Goal: Check status: Check status

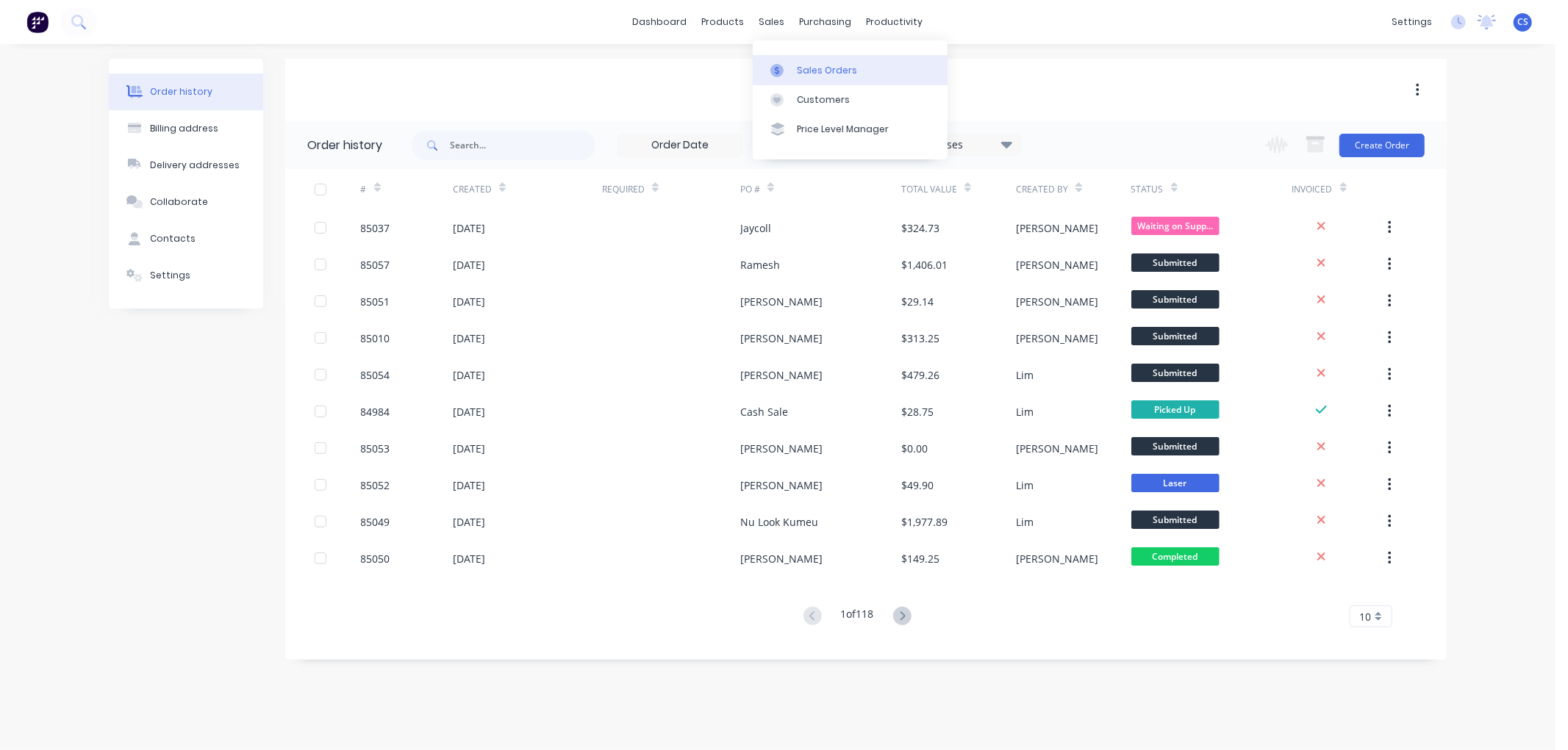
click at [789, 58] on link "Sales Orders" at bounding box center [850, 70] width 195 height 29
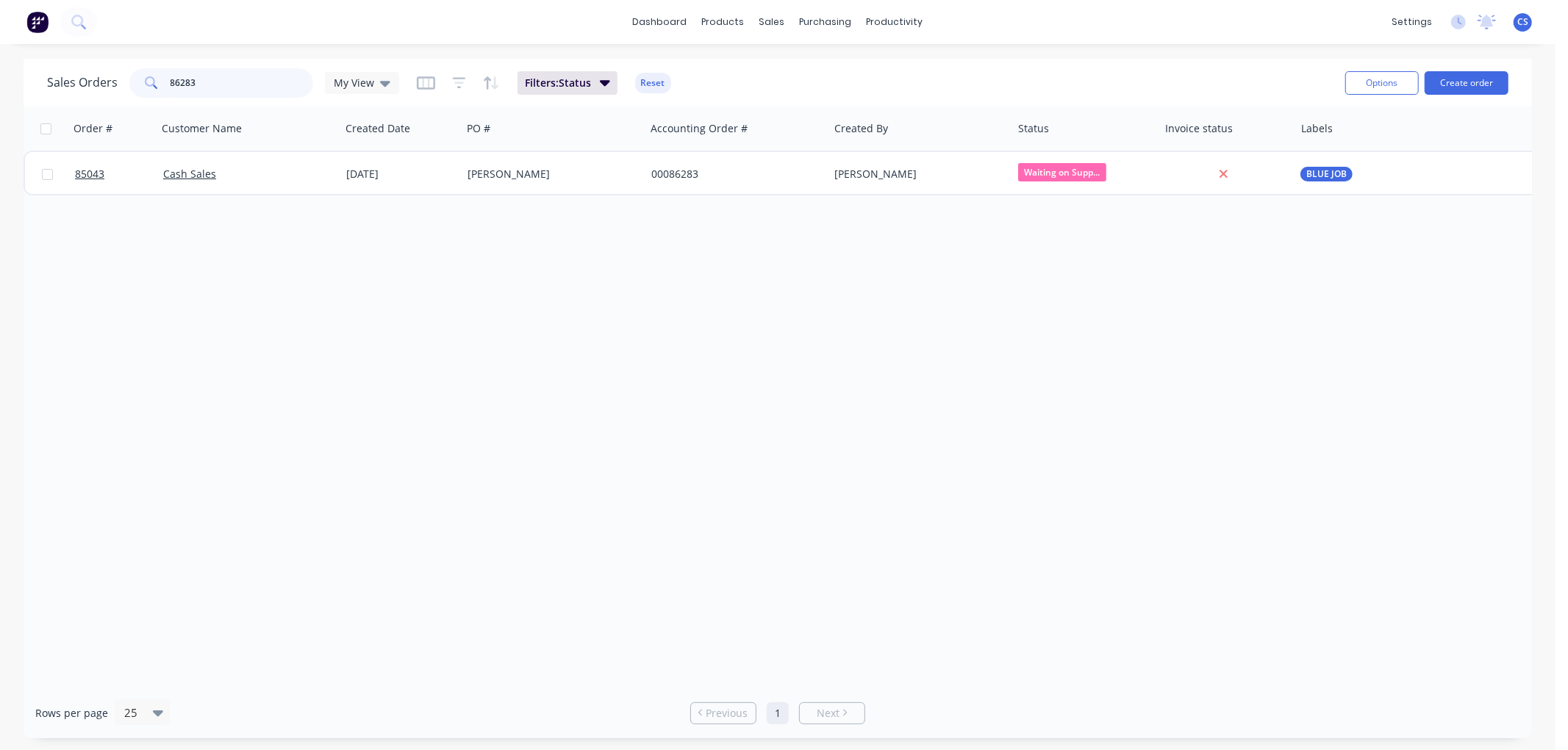
click at [267, 79] on input "86283" at bounding box center [242, 83] width 144 height 29
click at [145, 709] on div at bounding box center [135, 713] width 26 height 18
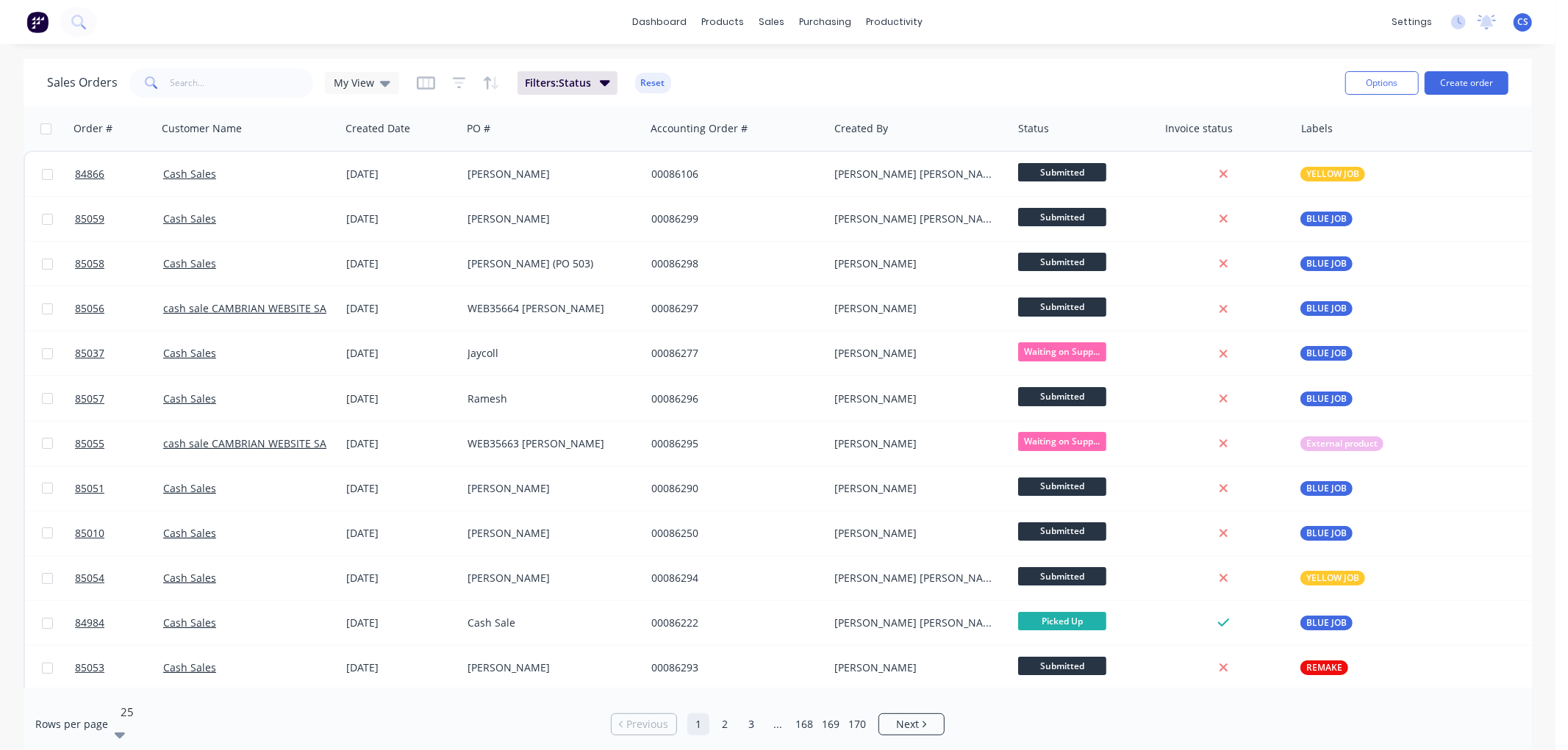
click at [380, 76] on icon at bounding box center [384, 83] width 11 height 16
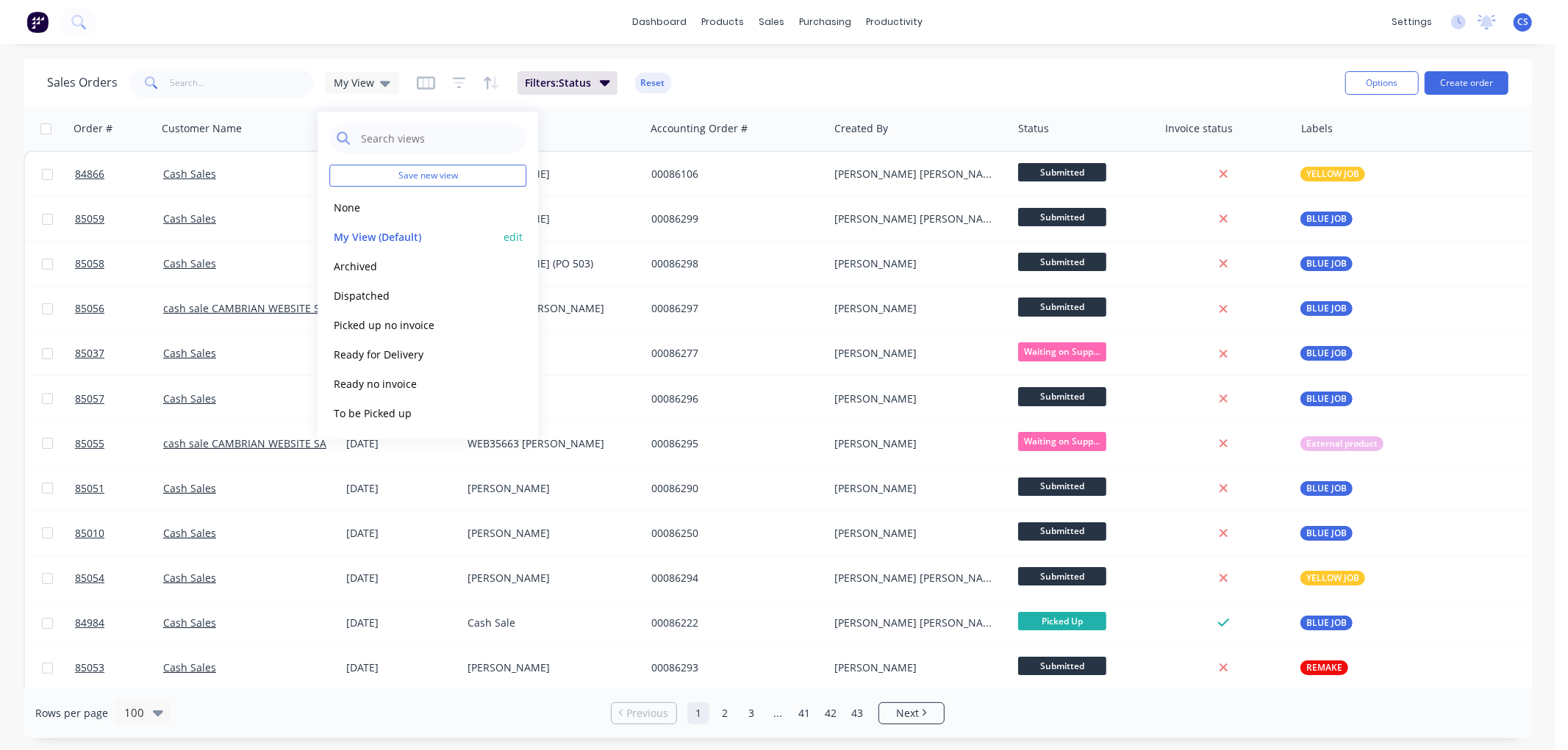
click at [517, 233] on button "edit" at bounding box center [513, 237] width 19 height 15
click at [625, 204] on button "Update" at bounding box center [616, 204] width 98 height 24
click at [427, 52] on div "dashboard products sales purchasing productivity dashboard products Product Cat…" at bounding box center [777, 375] width 1555 height 750
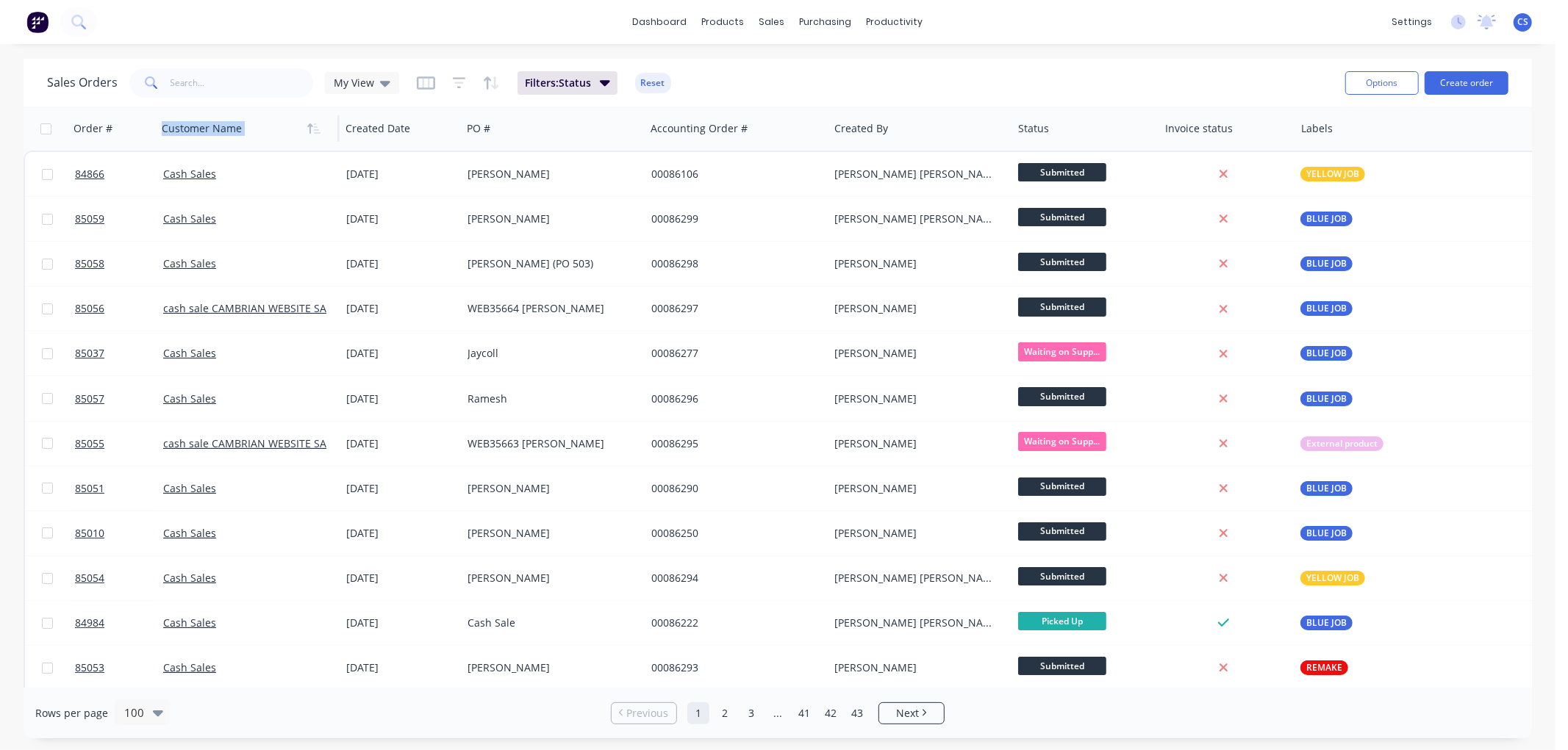
drag, startPoint x: 387, startPoint y: 131, endPoint x: 204, endPoint y: 131, distance: 183.0
click at [204, 131] on div "Order # Customer Name Created Date PO # Accounting Order # Created By Status In…" at bounding box center [917, 128] width 1786 height 44
drag, startPoint x: 438, startPoint y: 137, endPoint x: 320, endPoint y: 137, distance: 118.0
click at [320, 137] on div "Order # Customer Name Created Date PO # Accounting Order # Created By Status In…" at bounding box center [917, 128] width 1786 height 44
drag, startPoint x: 439, startPoint y: 123, endPoint x: 388, endPoint y: 126, distance: 51.1
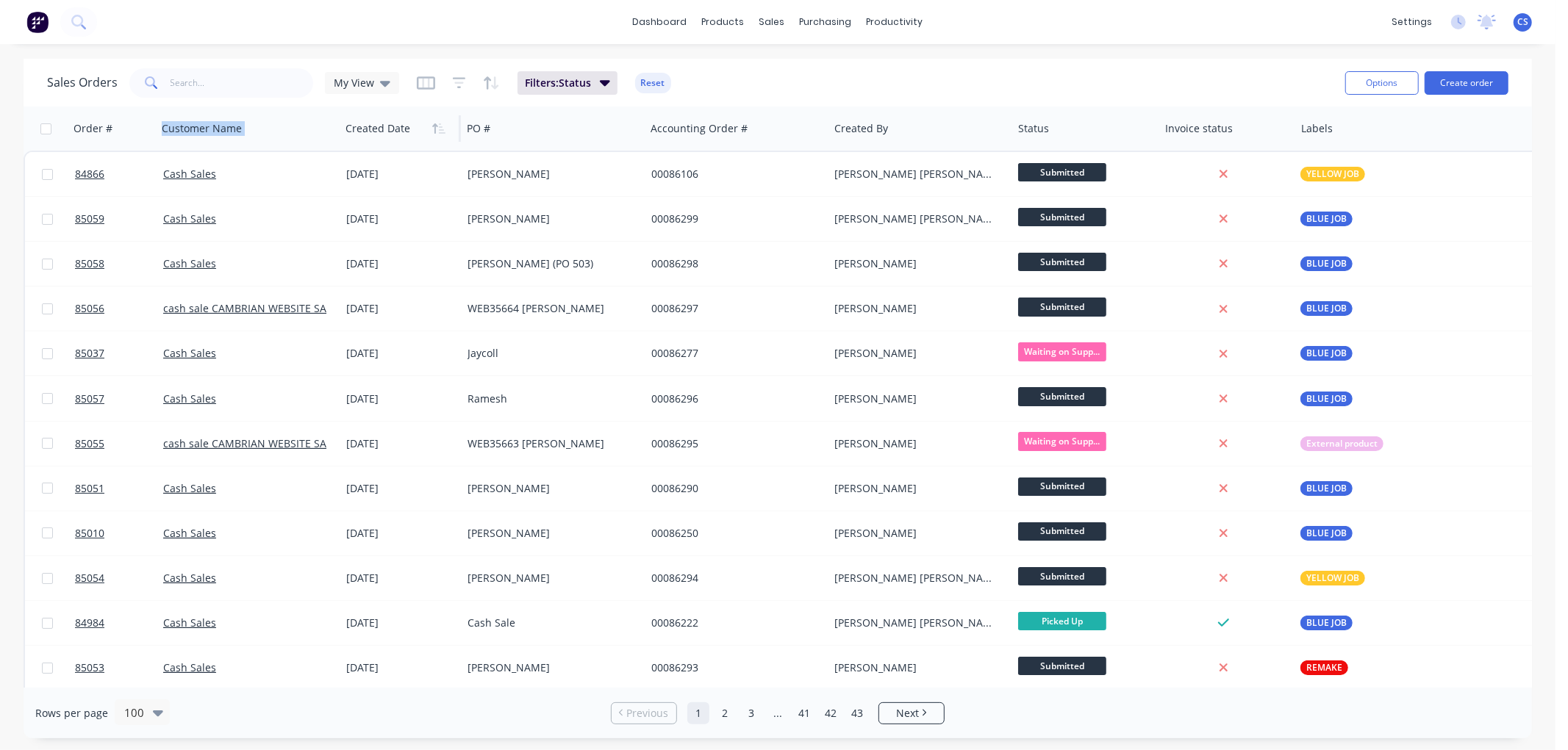
click at [388, 126] on div "Created Date" at bounding box center [397, 128] width 105 height 29
click at [309, 101] on div "Sales Orders My View Filters: Status Reset Options Create order" at bounding box center [777, 82] width 1508 height 48
drag, startPoint x: 392, startPoint y: 127, endPoint x: 365, endPoint y: 128, distance: 27.0
click at [365, 128] on div at bounding box center [397, 128] width 105 height 29
drag, startPoint x: 436, startPoint y: 126, endPoint x: 385, endPoint y: 129, distance: 51.1
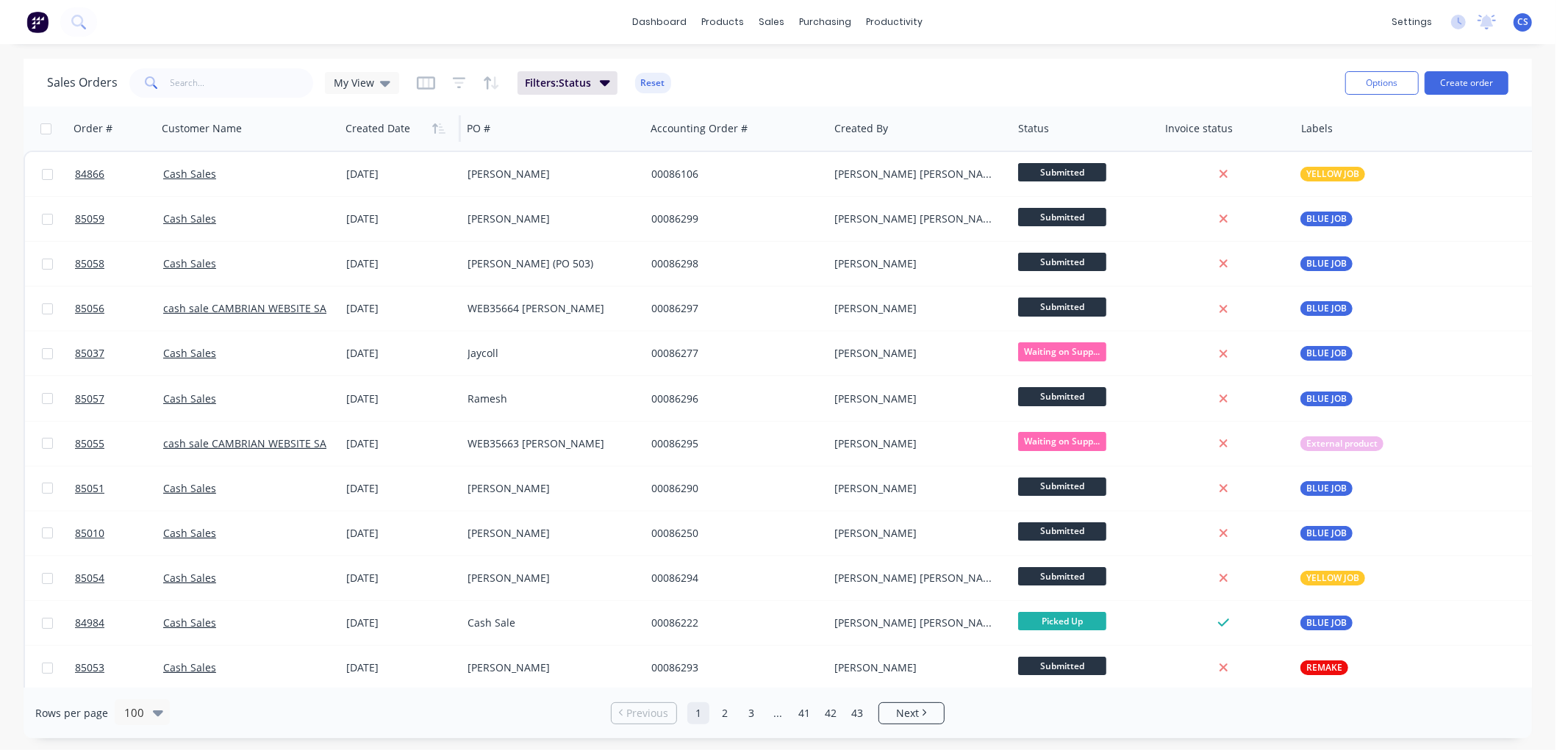
click at [385, 129] on div "Created Date" at bounding box center [397, 128] width 105 height 29
drag, startPoint x: 524, startPoint y: 136, endPoint x: 496, endPoint y: 137, distance: 28.0
click at [496, 137] on div at bounding box center [548, 128] width 163 height 29
drag, startPoint x: 574, startPoint y: 141, endPoint x: 605, endPoint y: 141, distance: 31.0
click at [605, 141] on div at bounding box center [548, 128] width 163 height 29
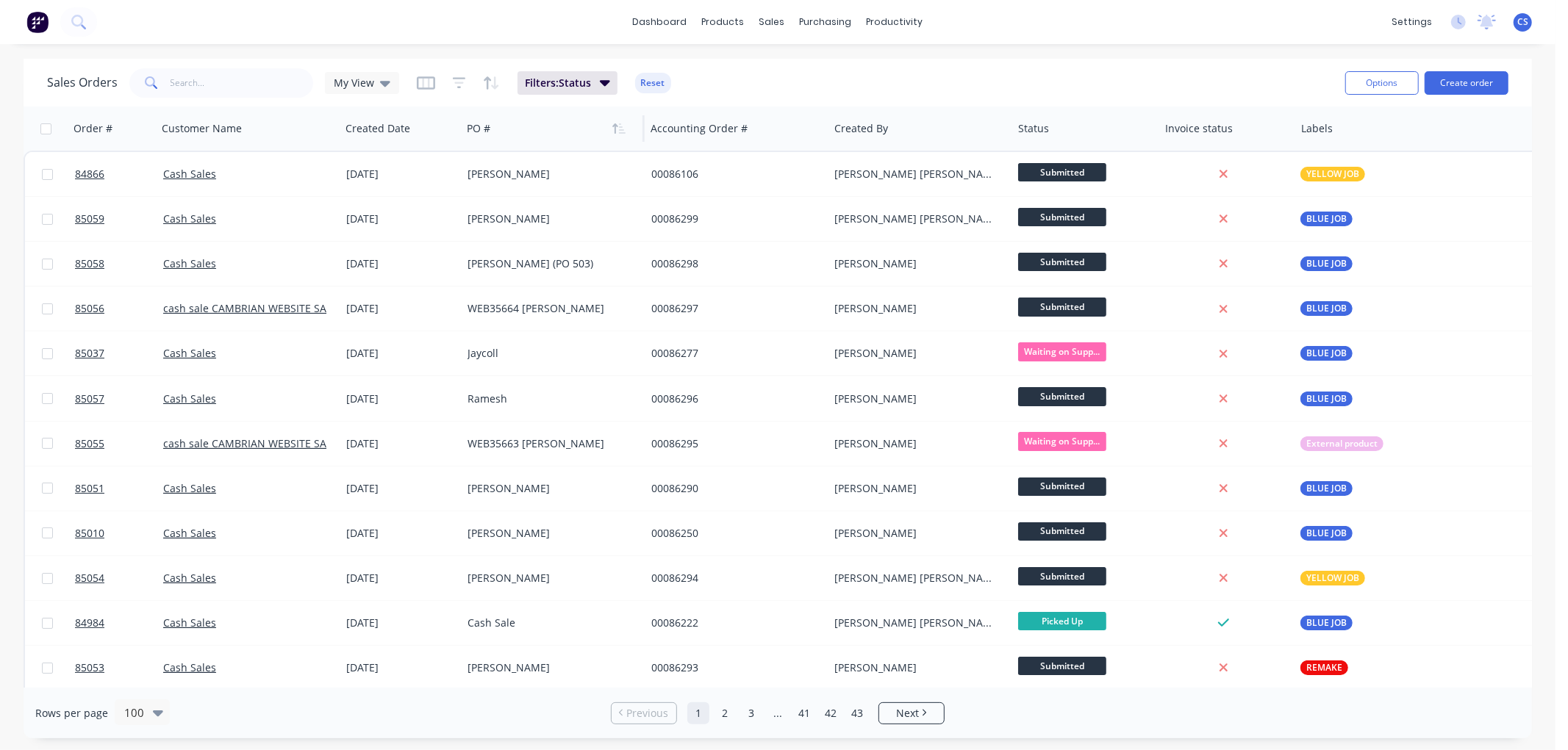
drag, startPoint x: 693, startPoint y: 141, endPoint x: 616, endPoint y: 140, distance: 77.0
click at [634, 141] on div "Order # Customer Name Created Date PO # Accounting Order # Created By Status In…" at bounding box center [917, 128] width 1786 height 44
drag, startPoint x: 353, startPoint y: 129, endPoint x: 424, endPoint y: 125, distance: 71.1
click at [424, 125] on div at bounding box center [397, 128] width 105 height 29
click at [496, 133] on div at bounding box center [548, 128] width 163 height 29
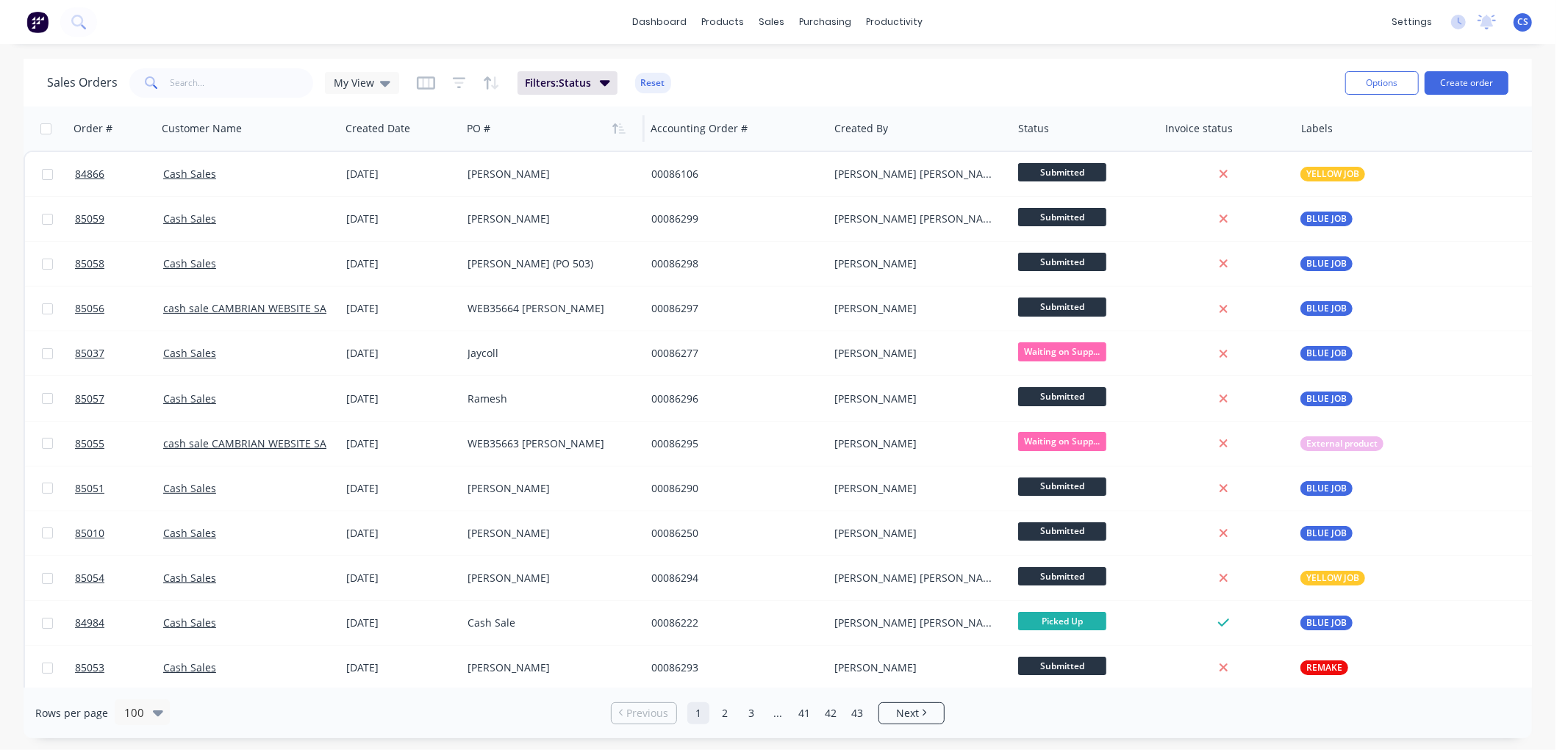
drag, startPoint x: 475, startPoint y: 135, endPoint x: 553, endPoint y: 143, distance: 78.4
click at [510, 142] on div at bounding box center [548, 128] width 163 height 29
drag, startPoint x: 667, startPoint y: 133, endPoint x: 701, endPoint y: 144, distance: 35.7
click at [701, 144] on div "Accounting Order #" at bounding box center [737, 128] width 184 height 44
drag, startPoint x: 379, startPoint y: 129, endPoint x: 350, endPoint y: 129, distance: 29.0
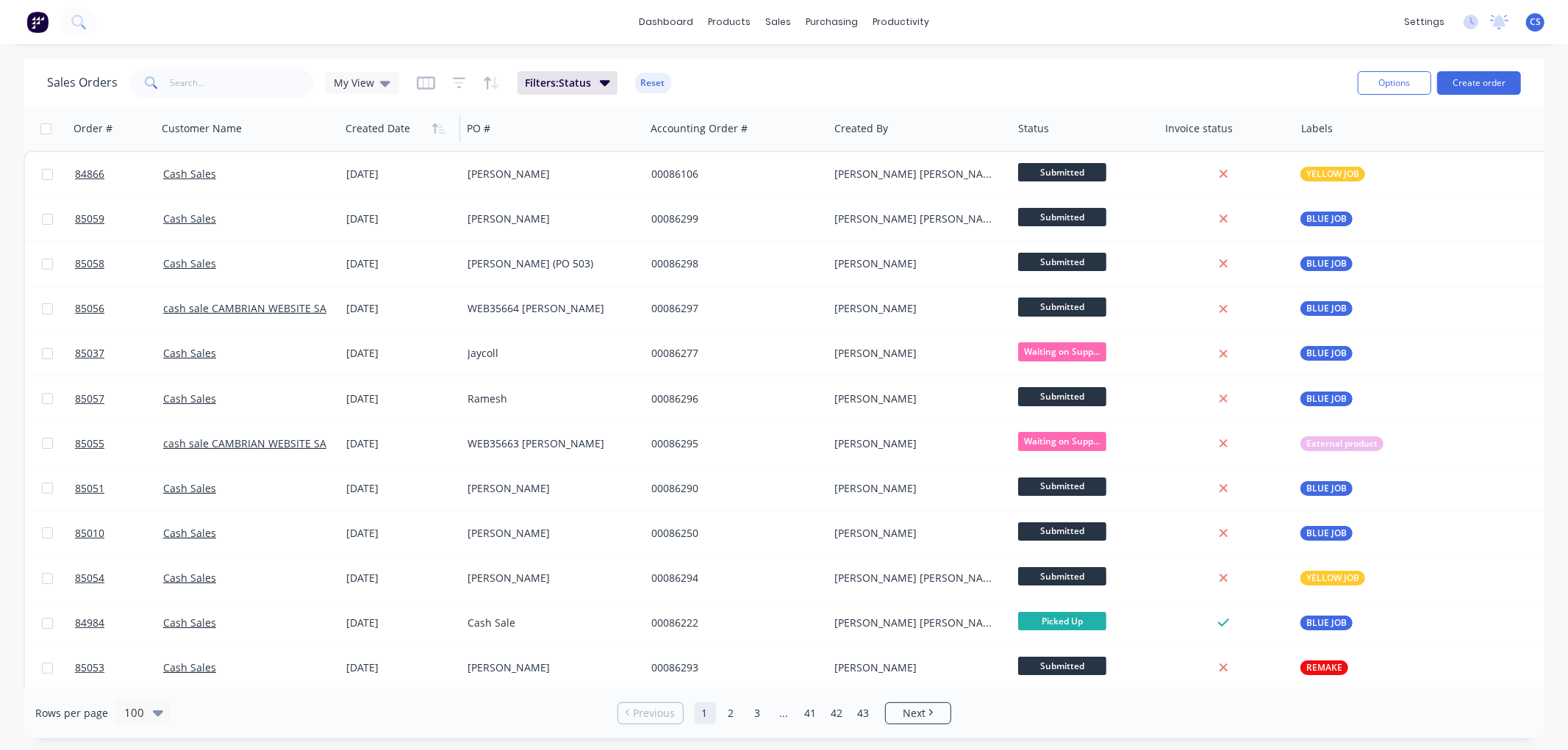
click at [350, 129] on div at bounding box center [397, 128] width 105 height 29
drag, startPoint x: 442, startPoint y: 129, endPoint x: 402, endPoint y: 129, distance: 40.0
click at [402, 129] on div "Created Date" at bounding box center [397, 128] width 105 height 29
drag, startPoint x: 408, startPoint y: 128, endPoint x: 362, endPoint y: 133, distance: 46.3
click at [362, 133] on div at bounding box center [397, 128] width 105 height 29
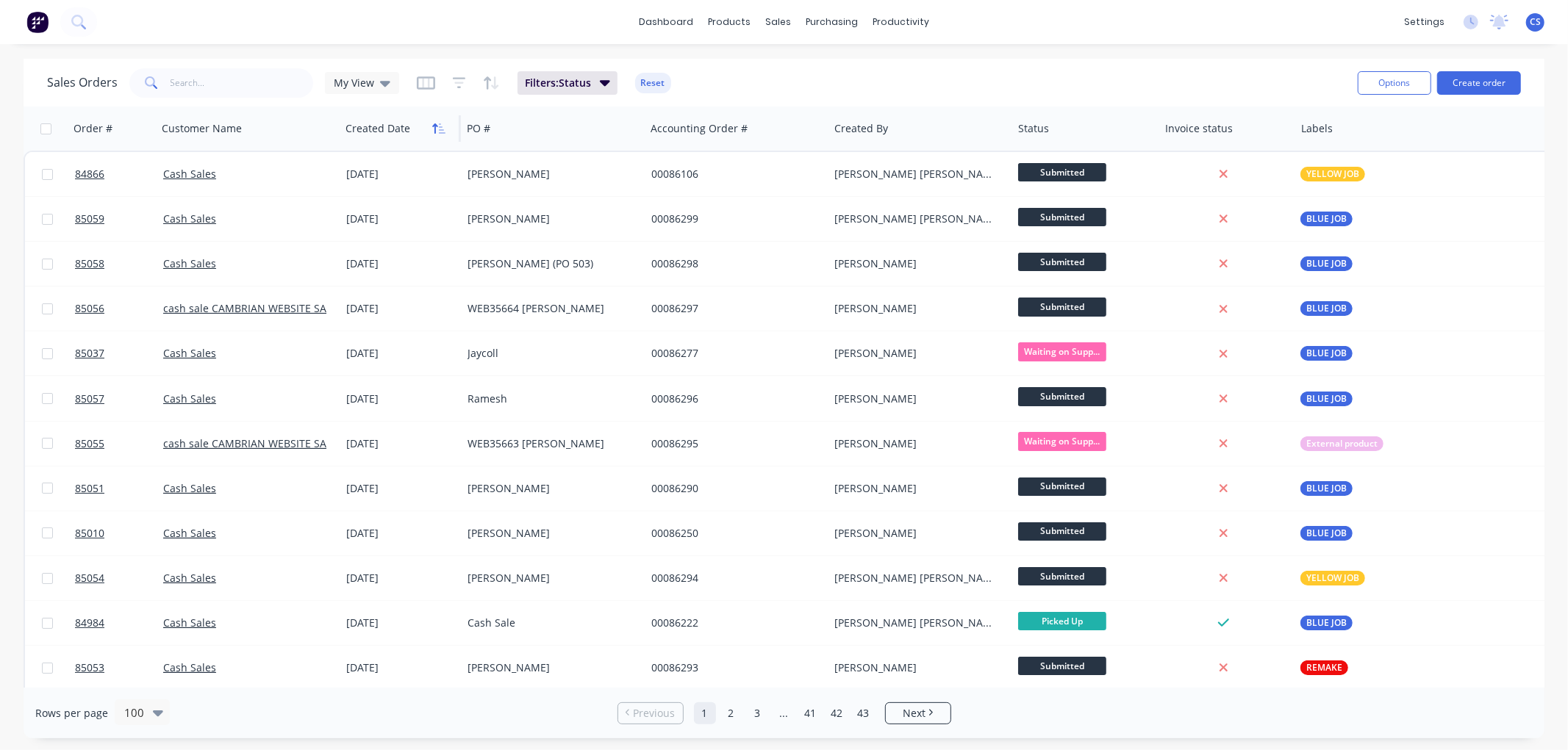
click at [440, 132] on icon "button" at bounding box center [442, 128] width 6 height 11
drag, startPoint x: 410, startPoint y: 134, endPoint x: 354, endPoint y: 137, distance: 56.1
click at [357, 137] on div at bounding box center [397, 128] width 105 height 29
drag, startPoint x: 263, startPoint y: 137, endPoint x: 324, endPoint y: 139, distance: 61.0
click at [324, 139] on div at bounding box center [243, 128] width 163 height 29
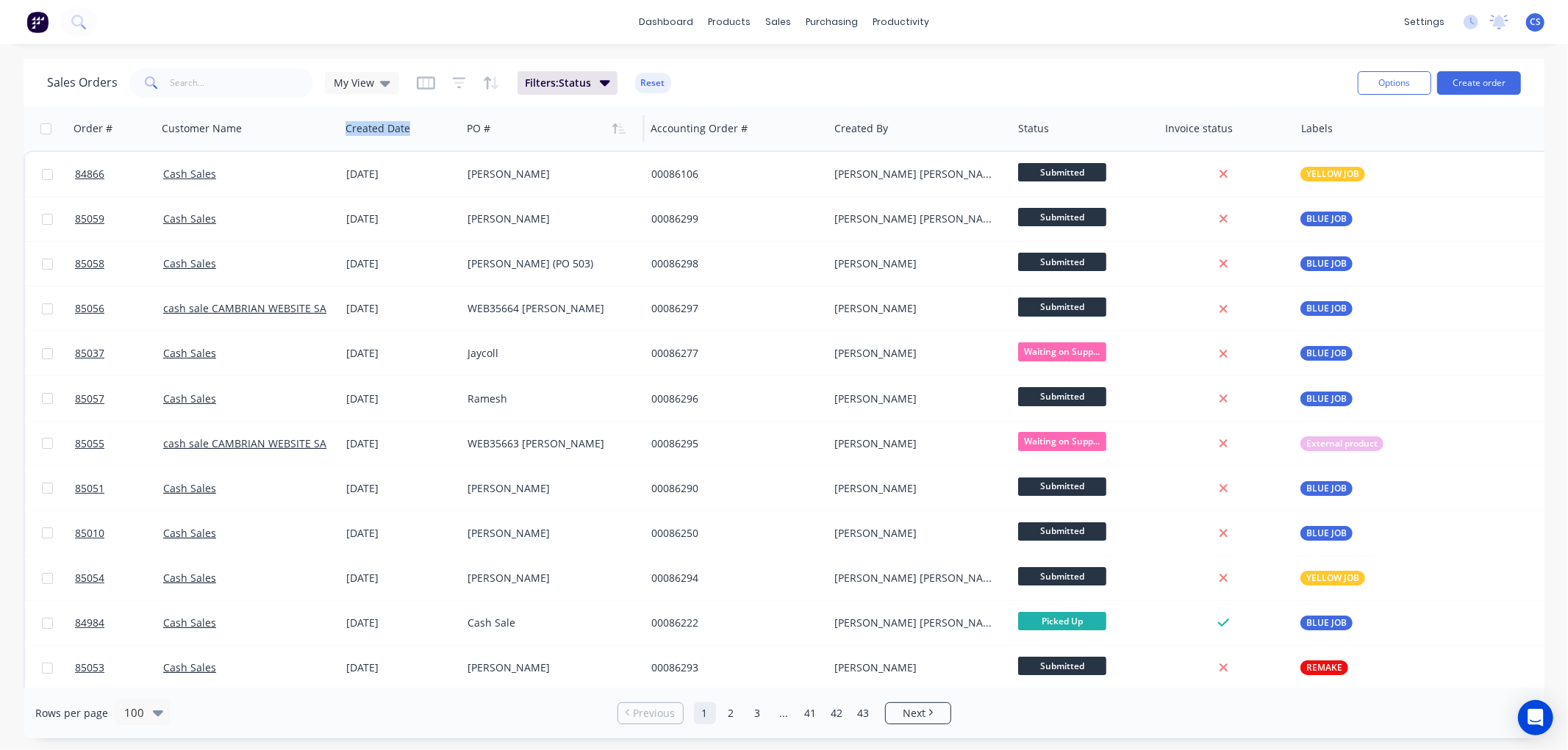
drag, startPoint x: 356, startPoint y: 131, endPoint x: 496, endPoint y: 136, distance: 140.1
click at [496, 136] on div "Order # Customer Name Created Date PO # Accounting Order # Created By Status In…" at bounding box center [917, 128] width 1786 height 44
click at [540, 134] on div at bounding box center [548, 128] width 163 height 29
drag, startPoint x: 533, startPoint y: 141, endPoint x: 445, endPoint y: 143, distance: 88.0
click at [445, 143] on div "Order # Customer Name Created Date PO # Accounting Order # Created By Status In…" at bounding box center [917, 128] width 1786 height 44
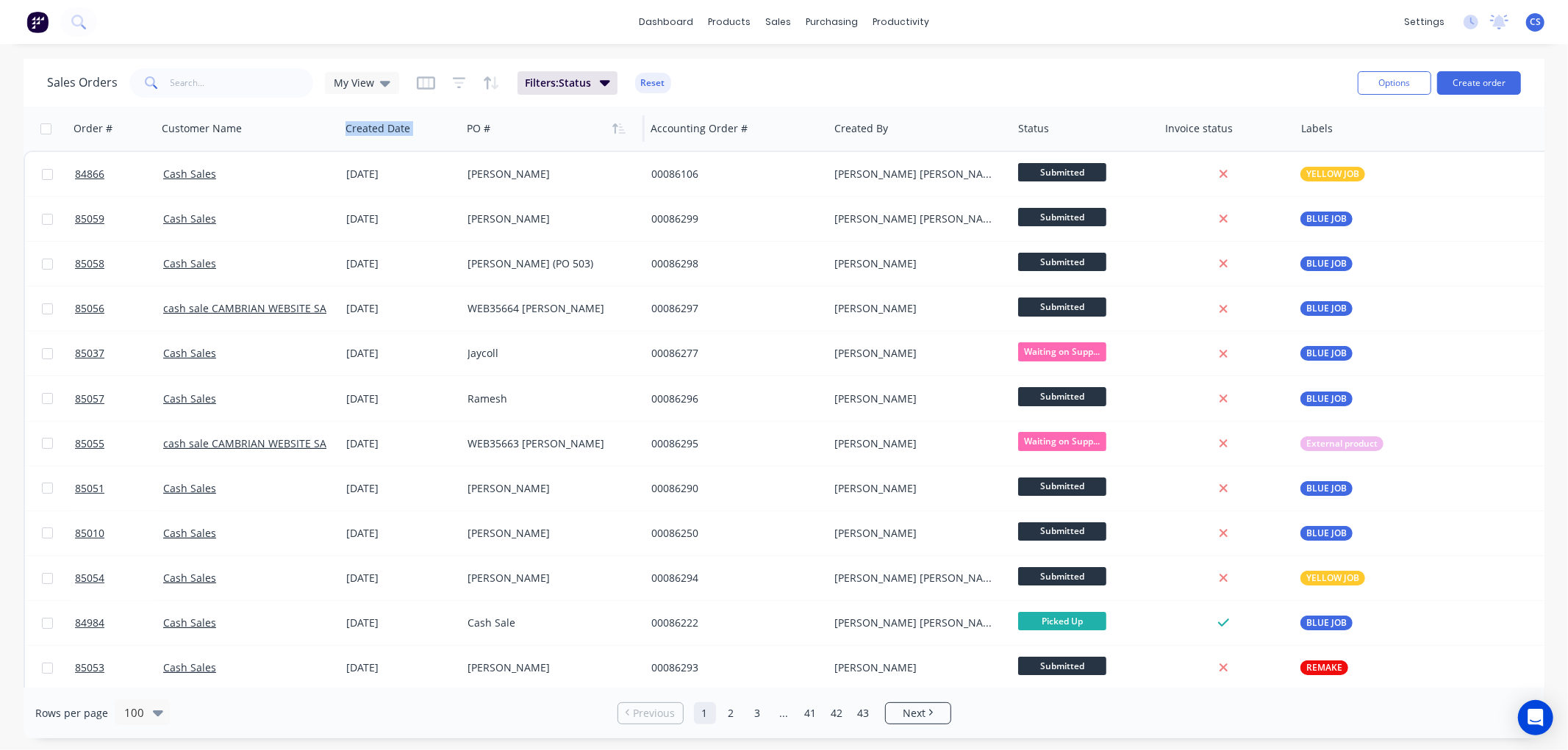
click at [500, 133] on div at bounding box center [548, 128] width 163 height 29
drag, startPoint x: 530, startPoint y: 127, endPoint x: 379, endPoint y: 134, distance: 151.2
click at [343, 130] on div "Order # Customer Name Created Date PO # Accounting Order # Created By Status In…" at bounding box center [917, 128] width 1786 height 44
click at [623, 130] on icon "button" at bounding box center [619, 128] width 13 height 11
drag, startPoint x: 1055, startPoint y: 127, endPoint x: 971, endPoint y: 134, distance: 84.3
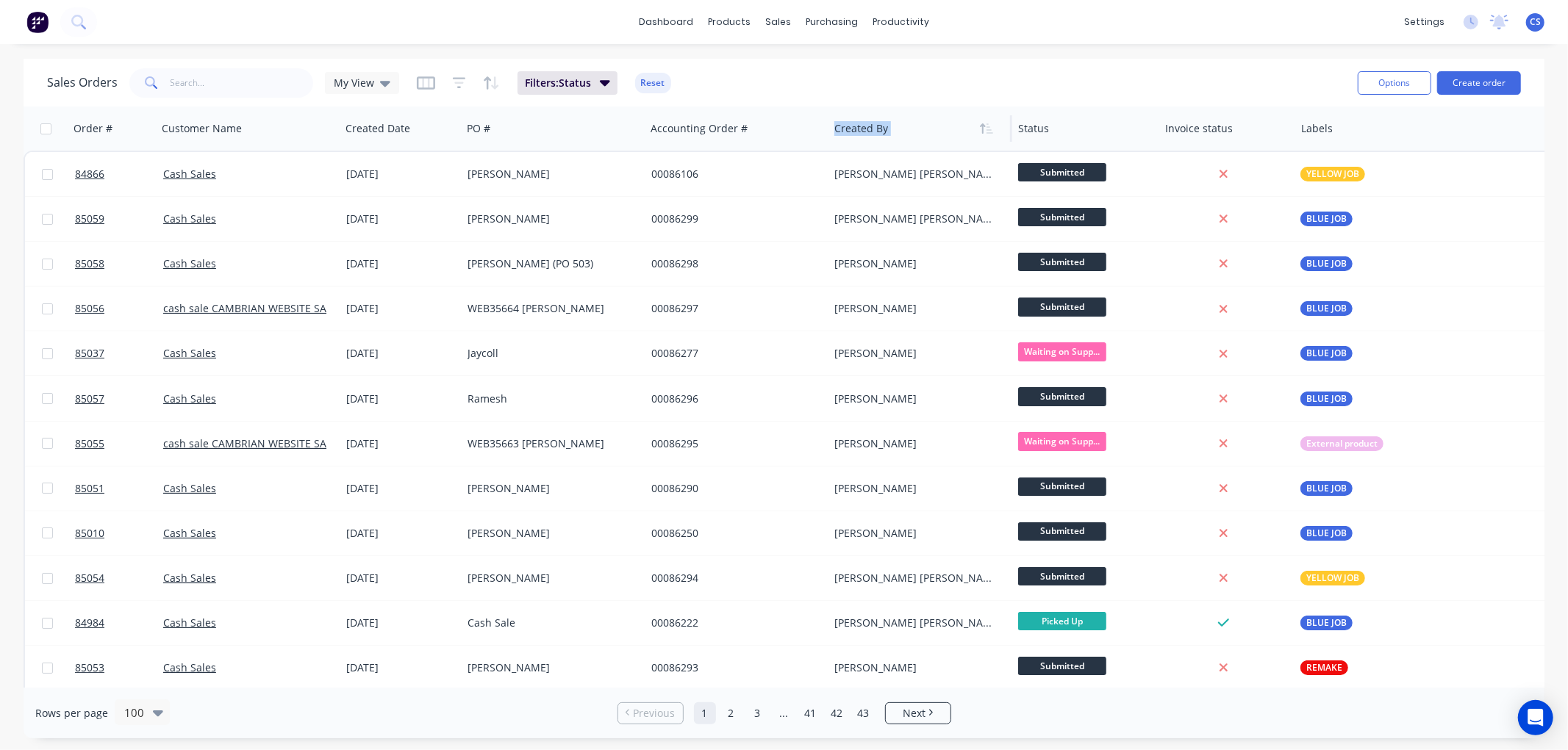
click at [971, 134] on div "Order # Customer Name Created Date PO # Accounting Order # Created By Status In…" at bounding box center [917, 128] width 1786 height 44
drag, startPoint x: 496, startPoint y: 122, endPoint x: 516, endPoint y: 125, distance: 20.2
click at [516, 125] on div at bounding box center [548, 128] width 163 height 29
drag, startPoint x: 191, startPoint y: 136, endPoint x: 84, endPoint y: 137, distance: 107.0
click at [84, 137] on div "Order # Customer Name Created Date PO # Accounting Order # Created By Status In…" at bounding box center [917, 128] width 1786 height 44
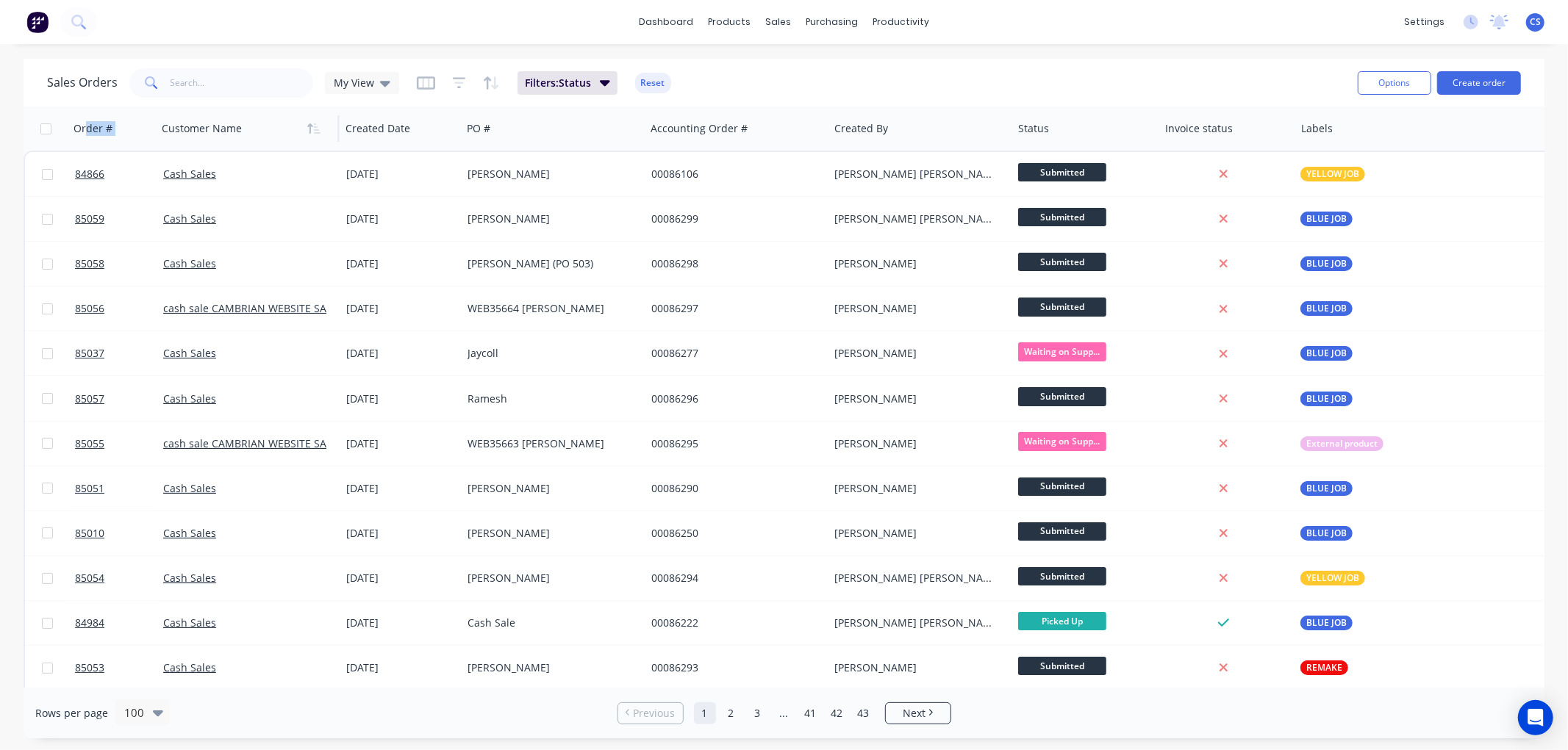
click at [231, 121] on div at bounding box center [243, 128] width 163 height 29
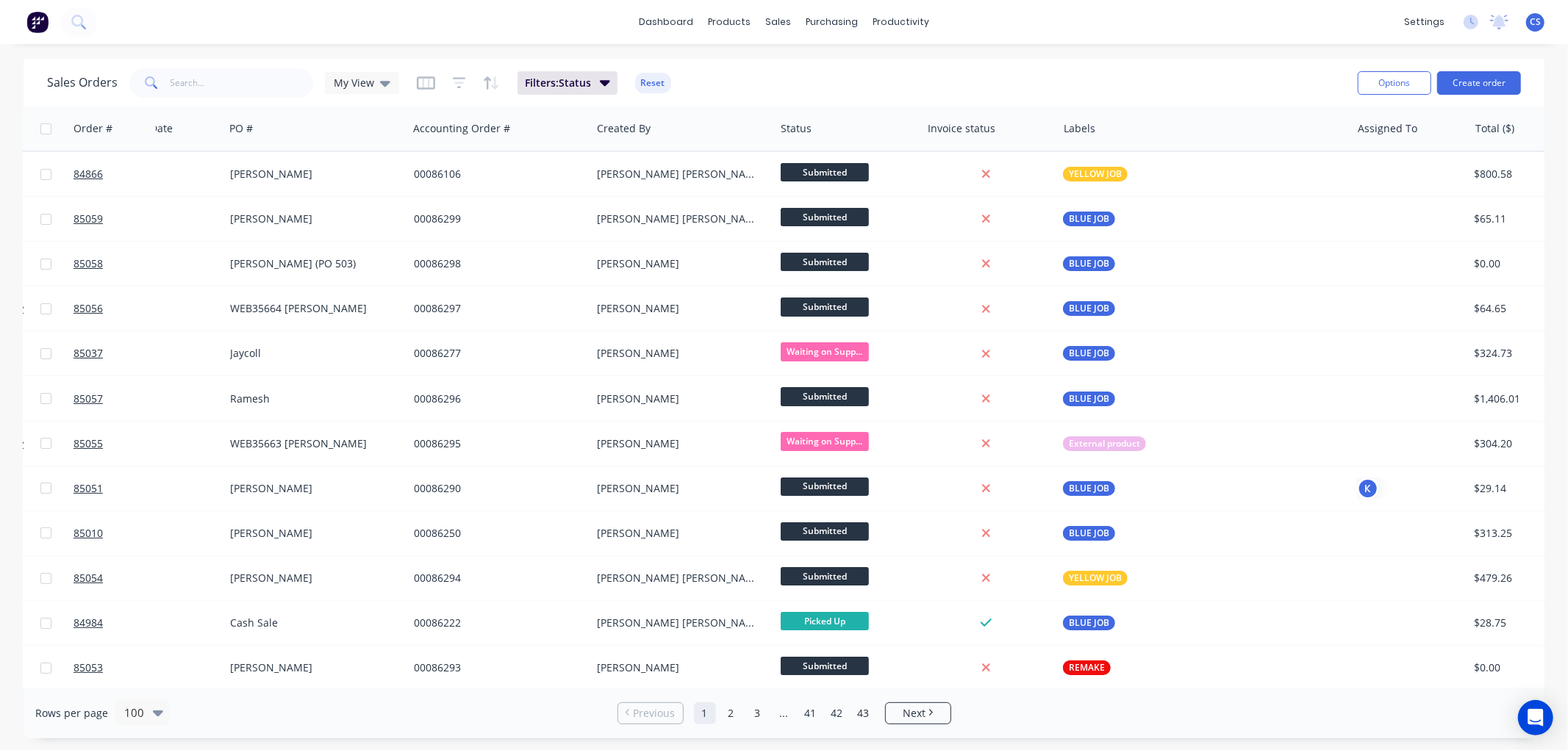
scroll to position [0, 275]
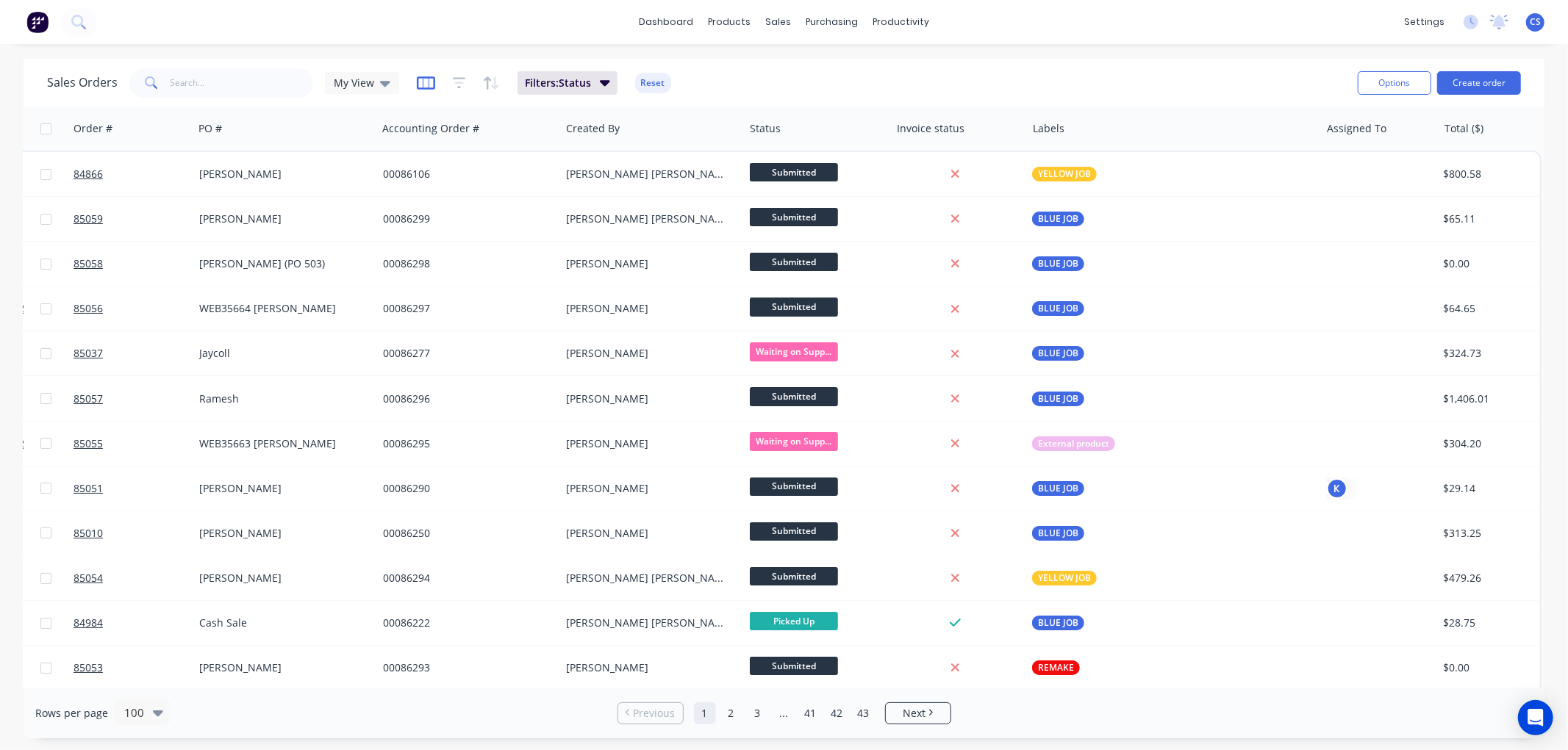
click at [423, 75] on icon "button" at bounding box center [426, 83] width 19 height 15
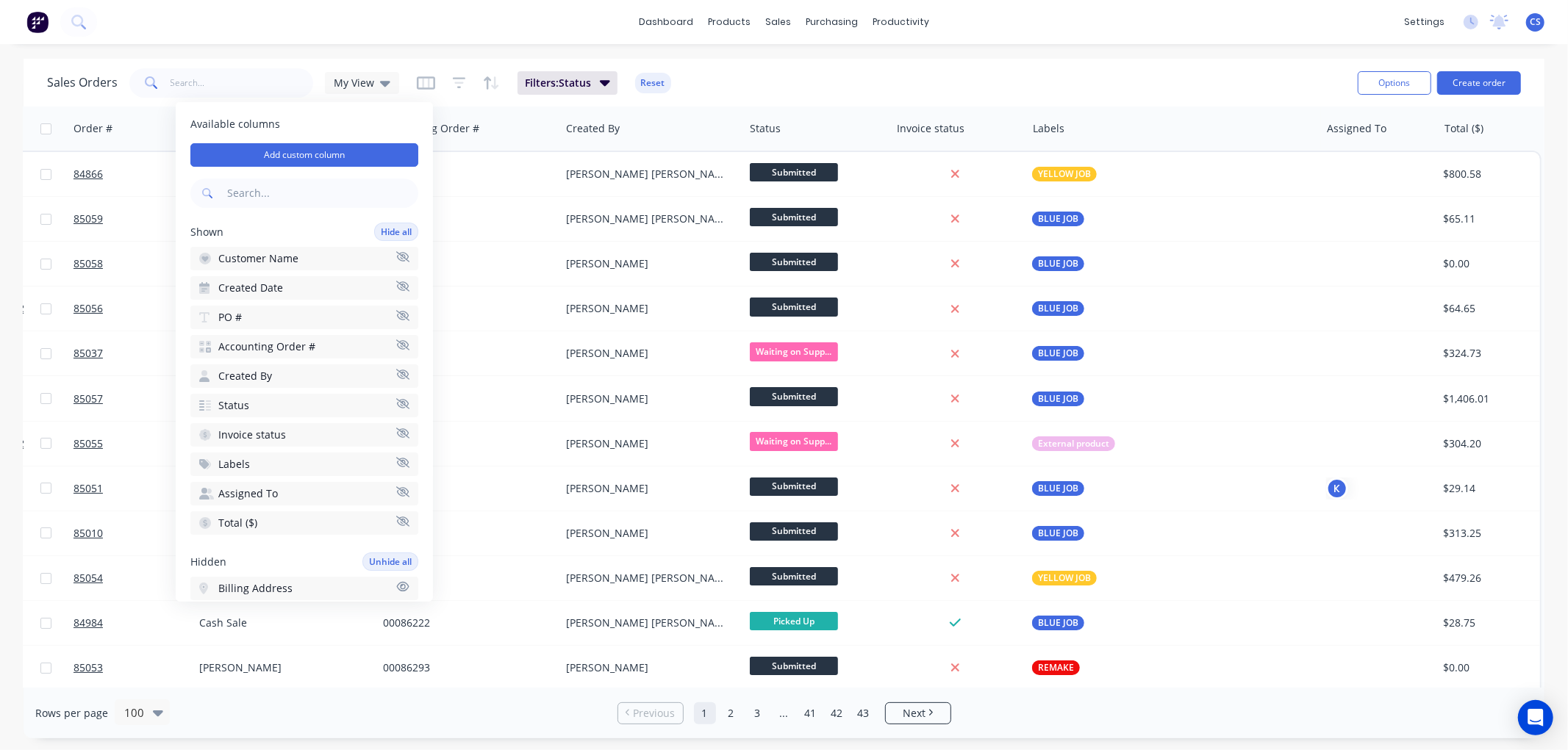
click at [396, 486] on icon "button" at bounding box center [402, 492] width 13 height 11
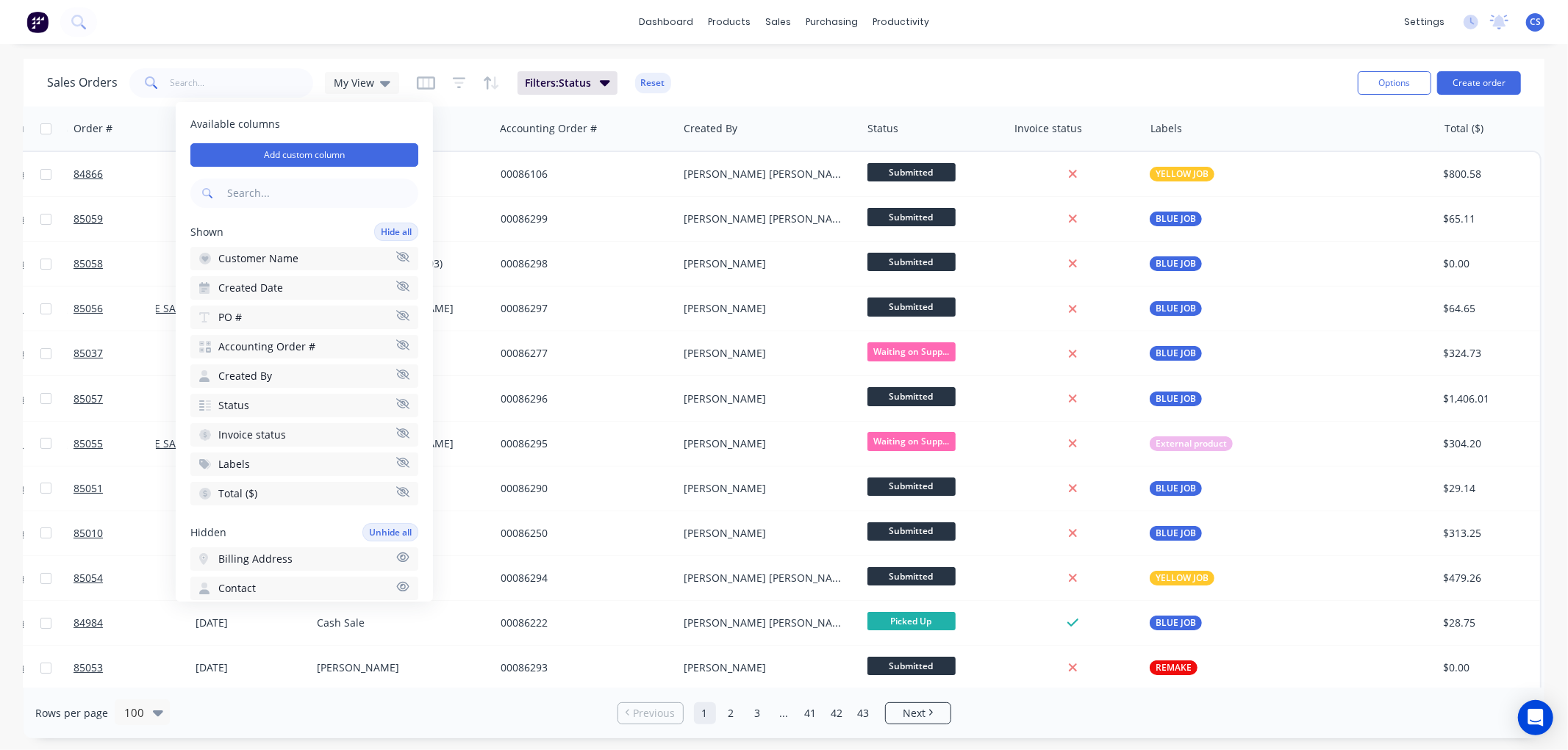
scroll to position [0, 151]
click at [396, 486] on icon "button" at bounding box center [402, 492] width 13 height 11
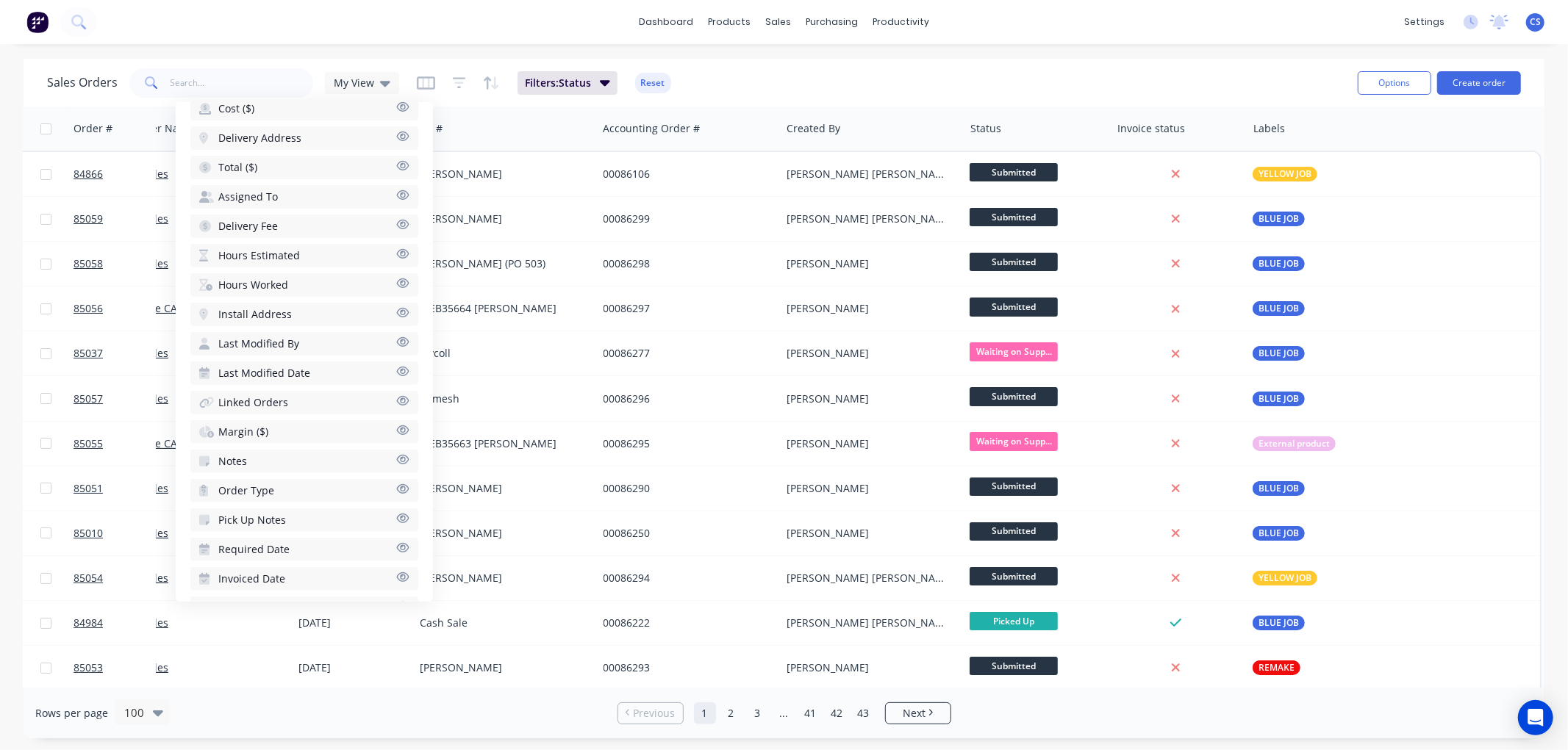
scroll to position [482, 0]
click at [349, 478] on button "Order Type" at bounding box center [304, 489] width 228 height 24
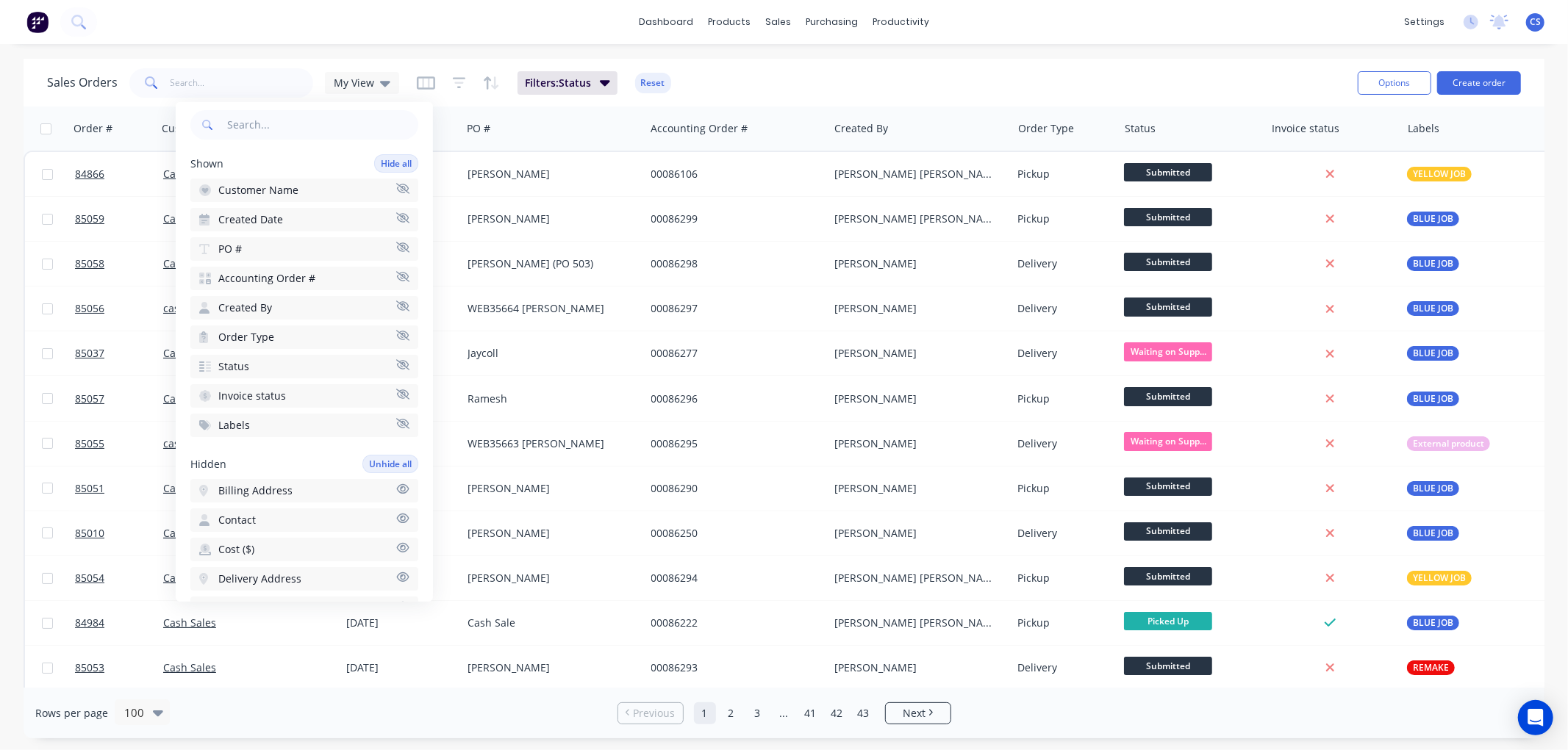
scroll to position [0, 0]
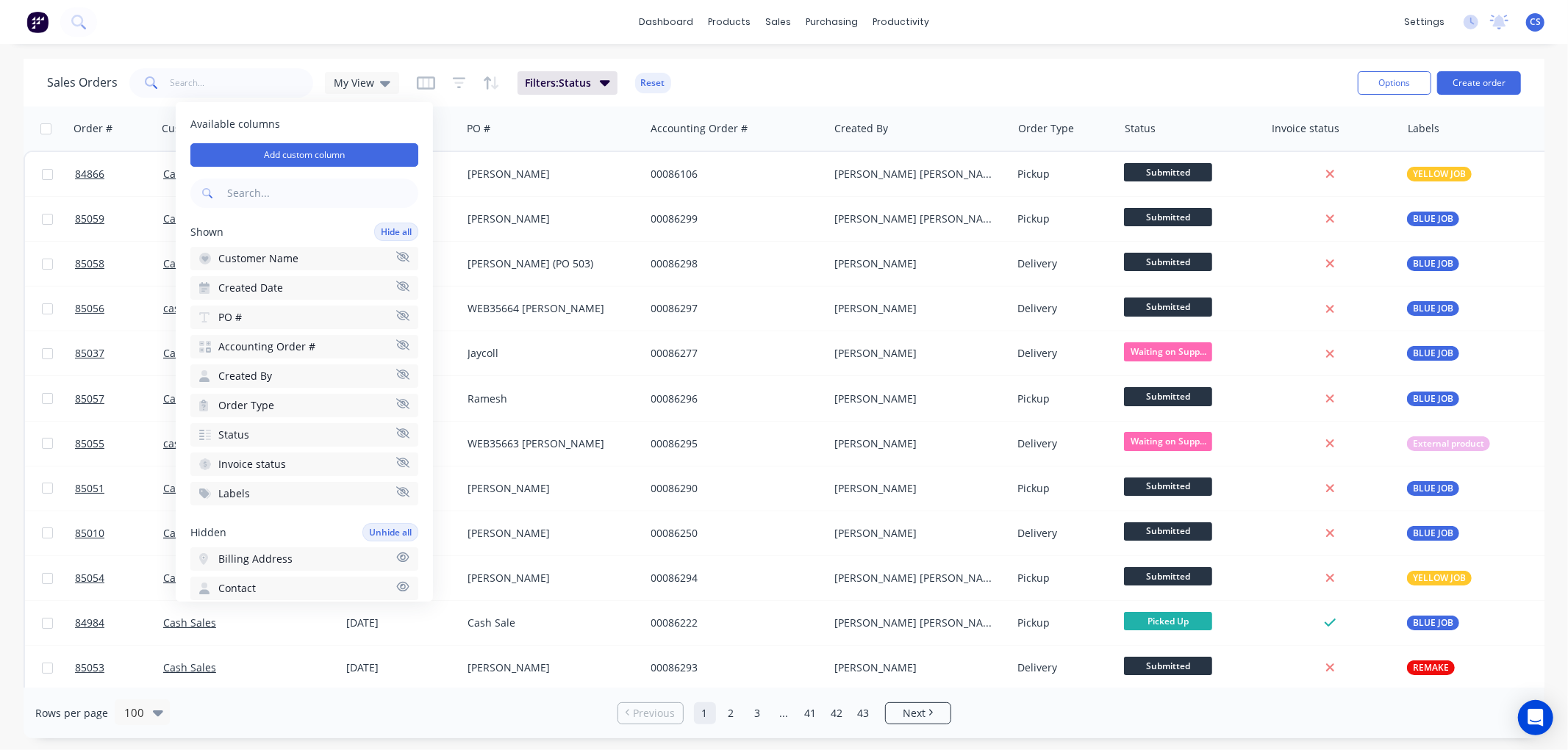
click at [396, 398] on icon "button" at bounding box center [402, 404] width 13 height 11
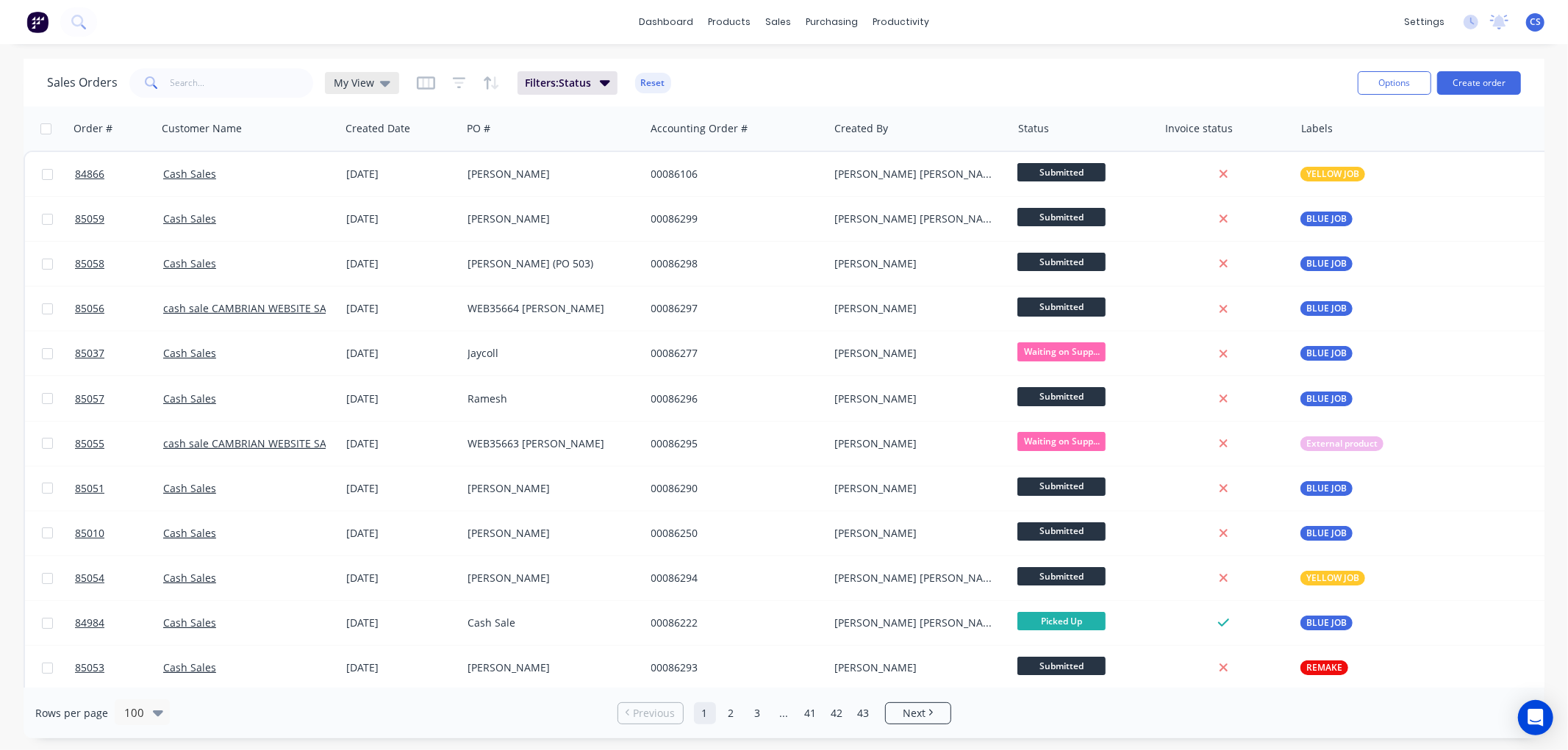
click at [371, 85] on span "My View" at bounding box center [354, 82] width 41 height 15
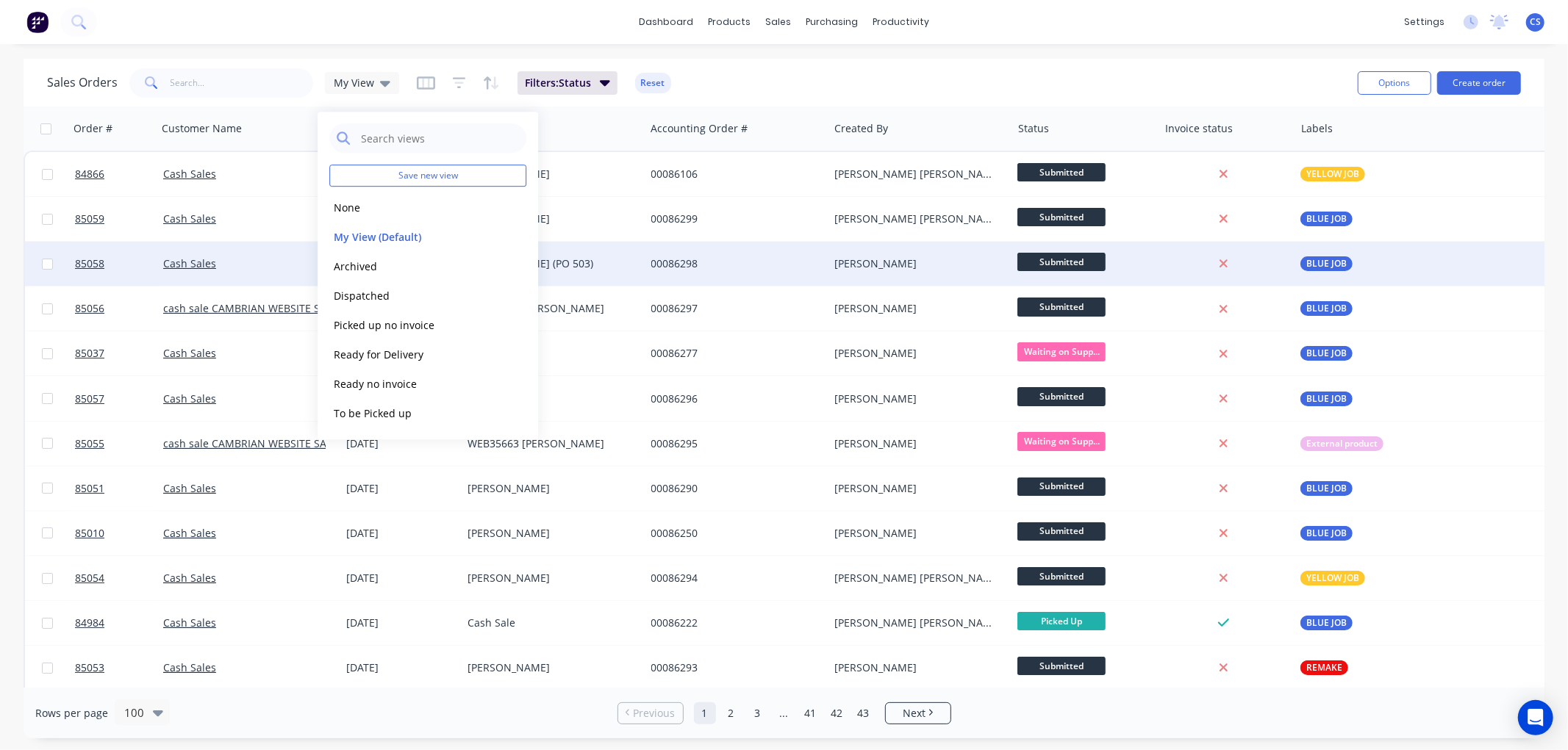
click at [0, 0] on button "edit" at bounding box center [0, 0] width 0 height 0
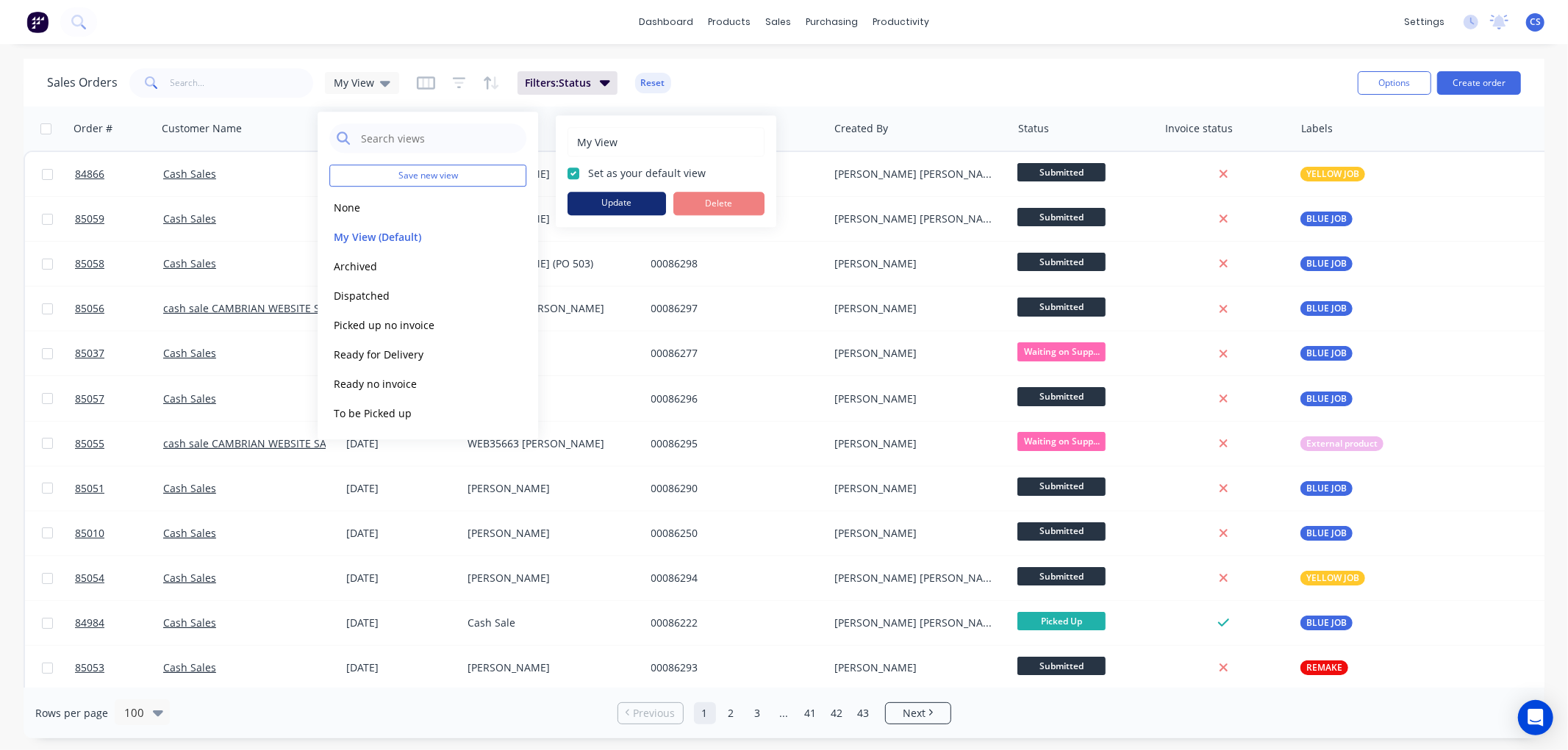
click at [619, 196] on button "Update" at bounding box center [616, 204] width 98 height 24
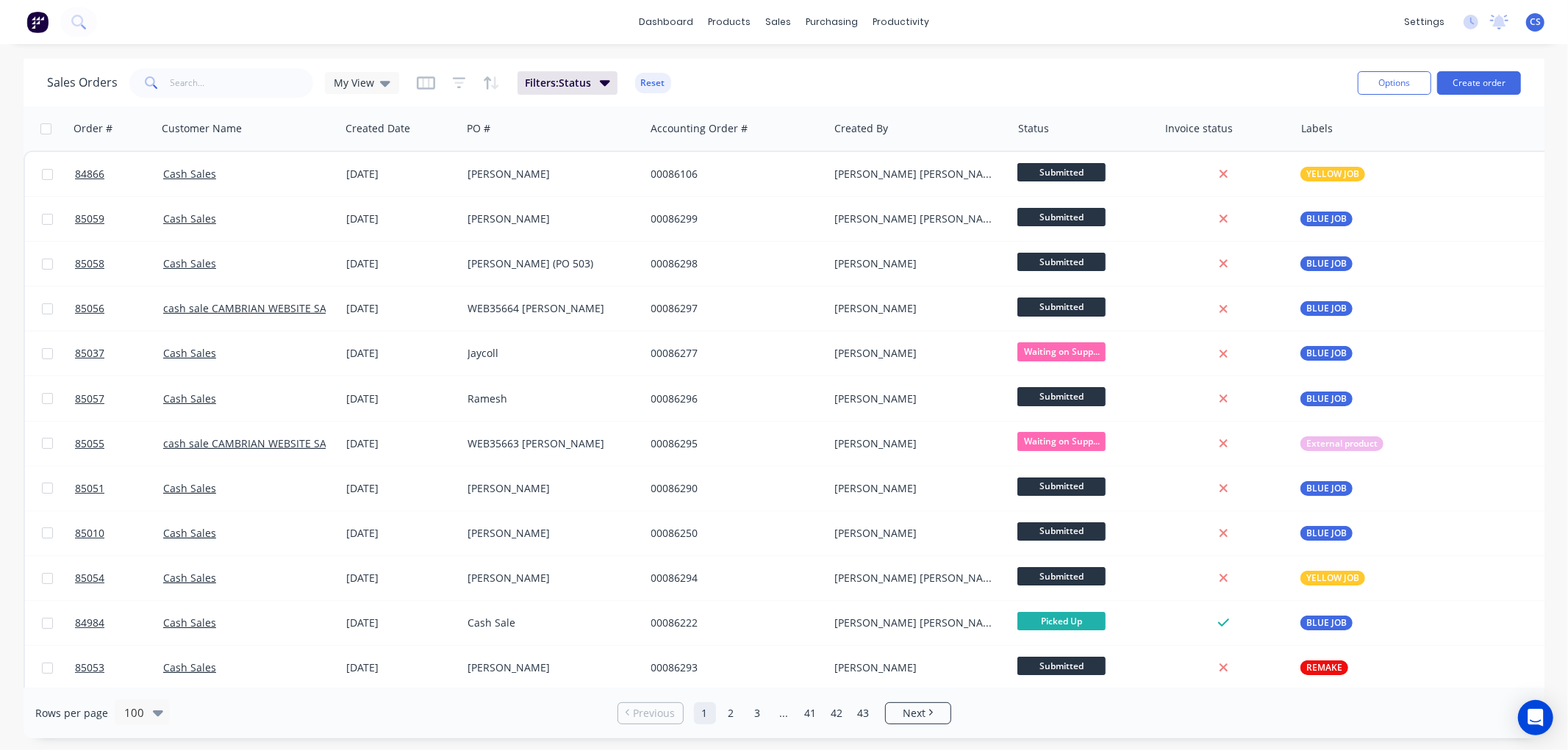
click at [922, 88] on div "Sales Orders My View Filters: Status Reset" at bounding box center [696, 83] width 1299 height 36
click at [1050, 179] on button "Filter column" at bounding box center [1072, 188] width 110 height 29
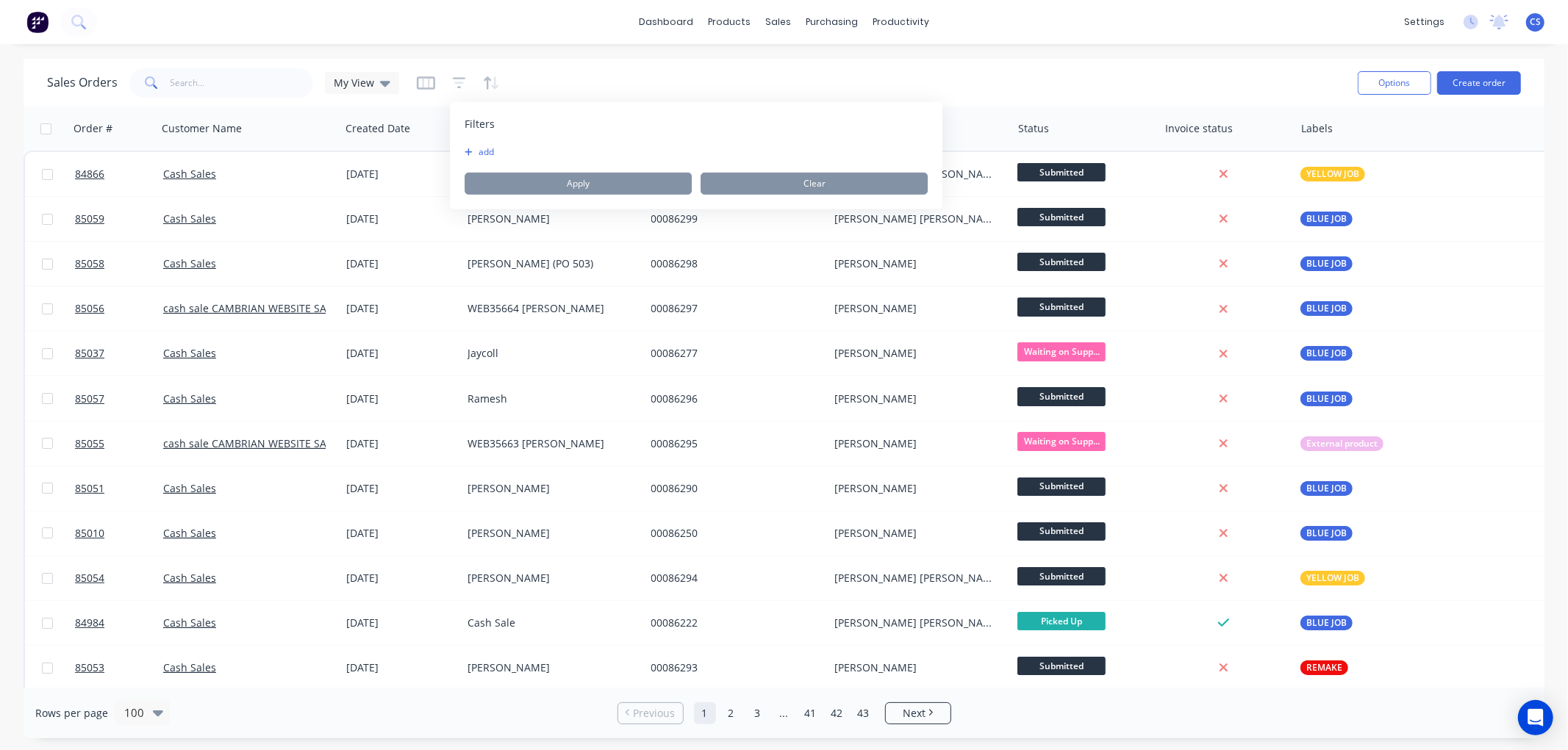
click at [719, 90] on div "Sales Orders My View" at bounding box center [696, 83] width 1299 height 36
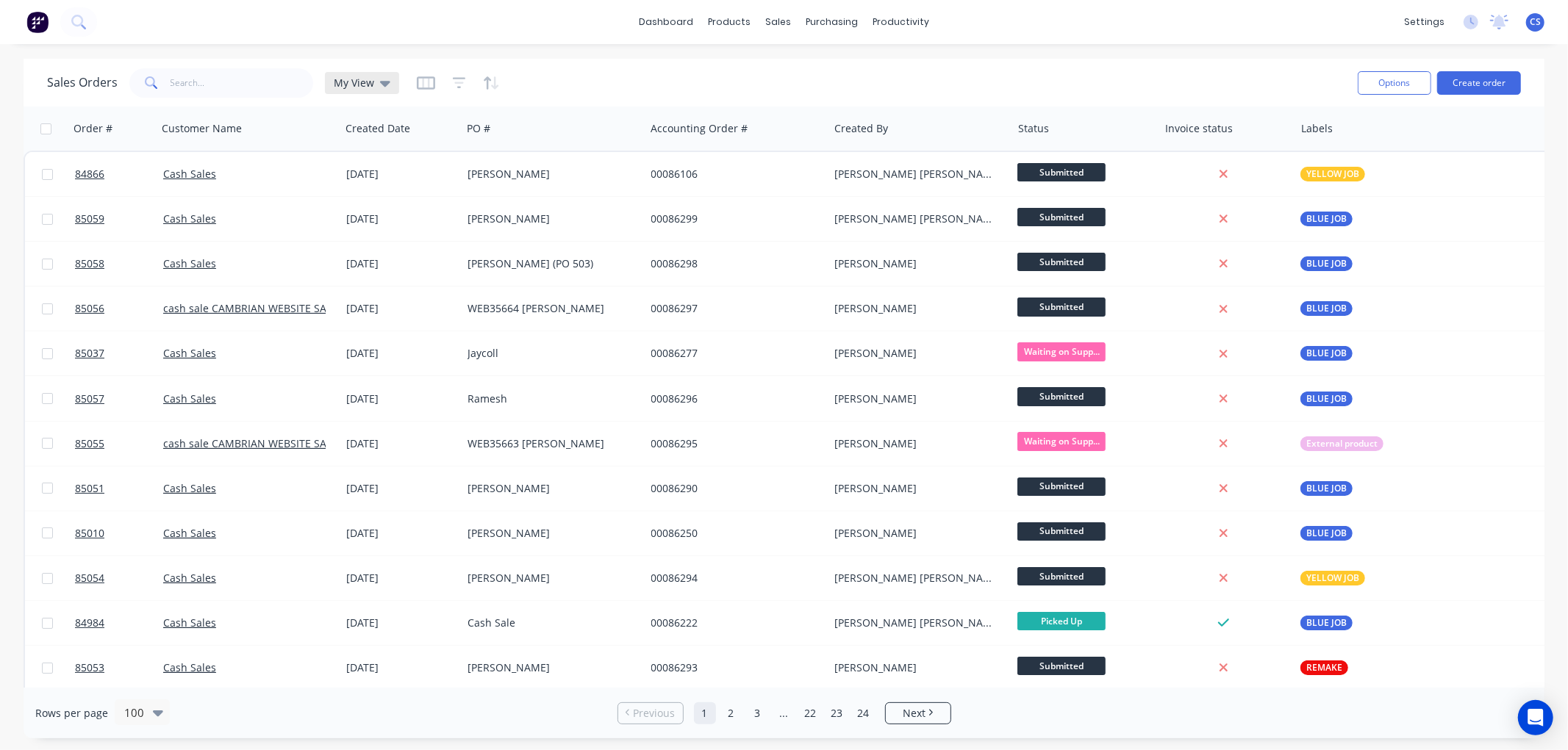
click at [362, 78] on span "My View" at bounding box center [354, 82] width 41 height 15
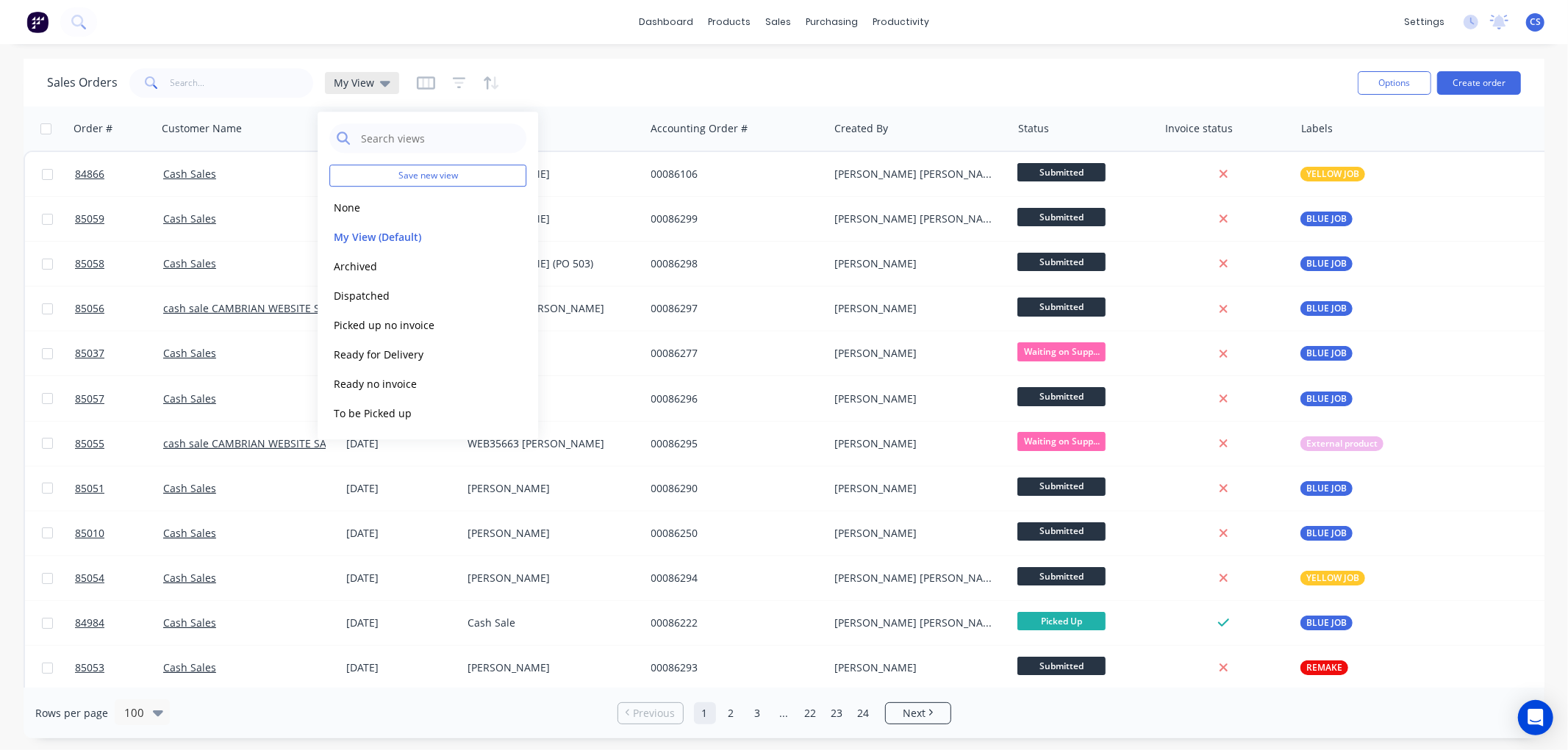
click at [358, 82] on span "My View" at bounding box center [354, 82] width 41 height 15
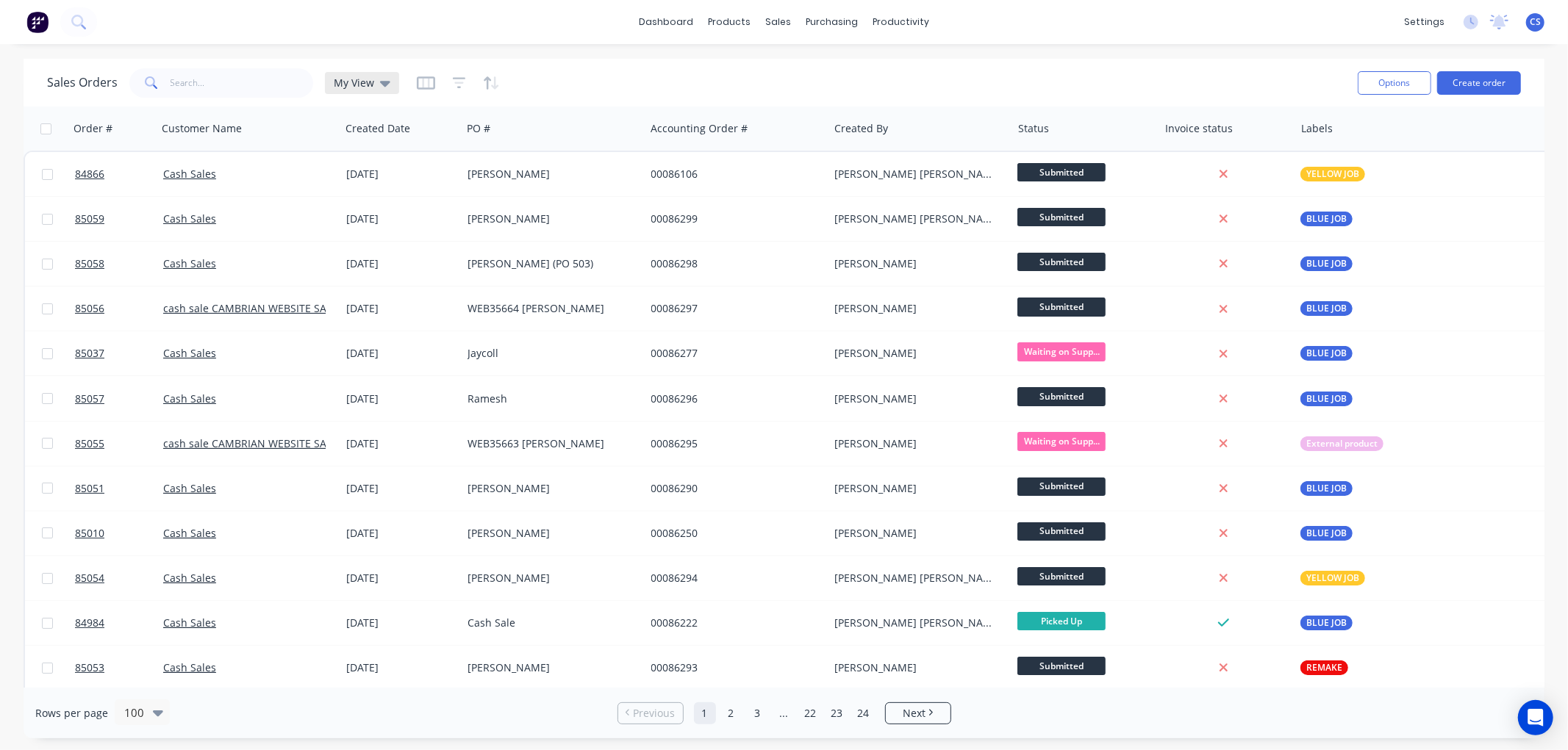
click at [358, 82] on span "My View" at bounding box center [354, 82] width 41 height 15
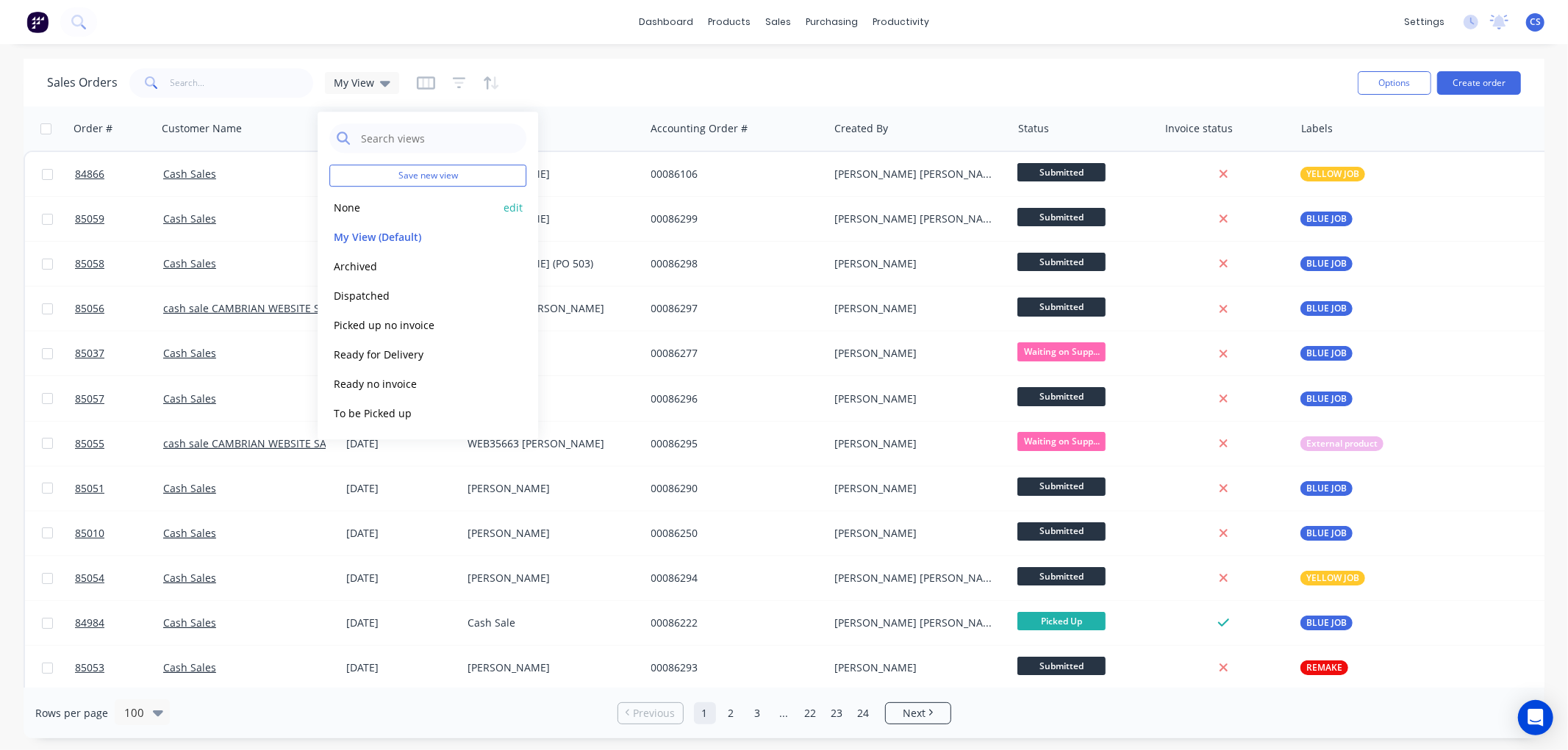
click at [357, 204] on button "None" at bounding box center [413, 208] width 168 height 17
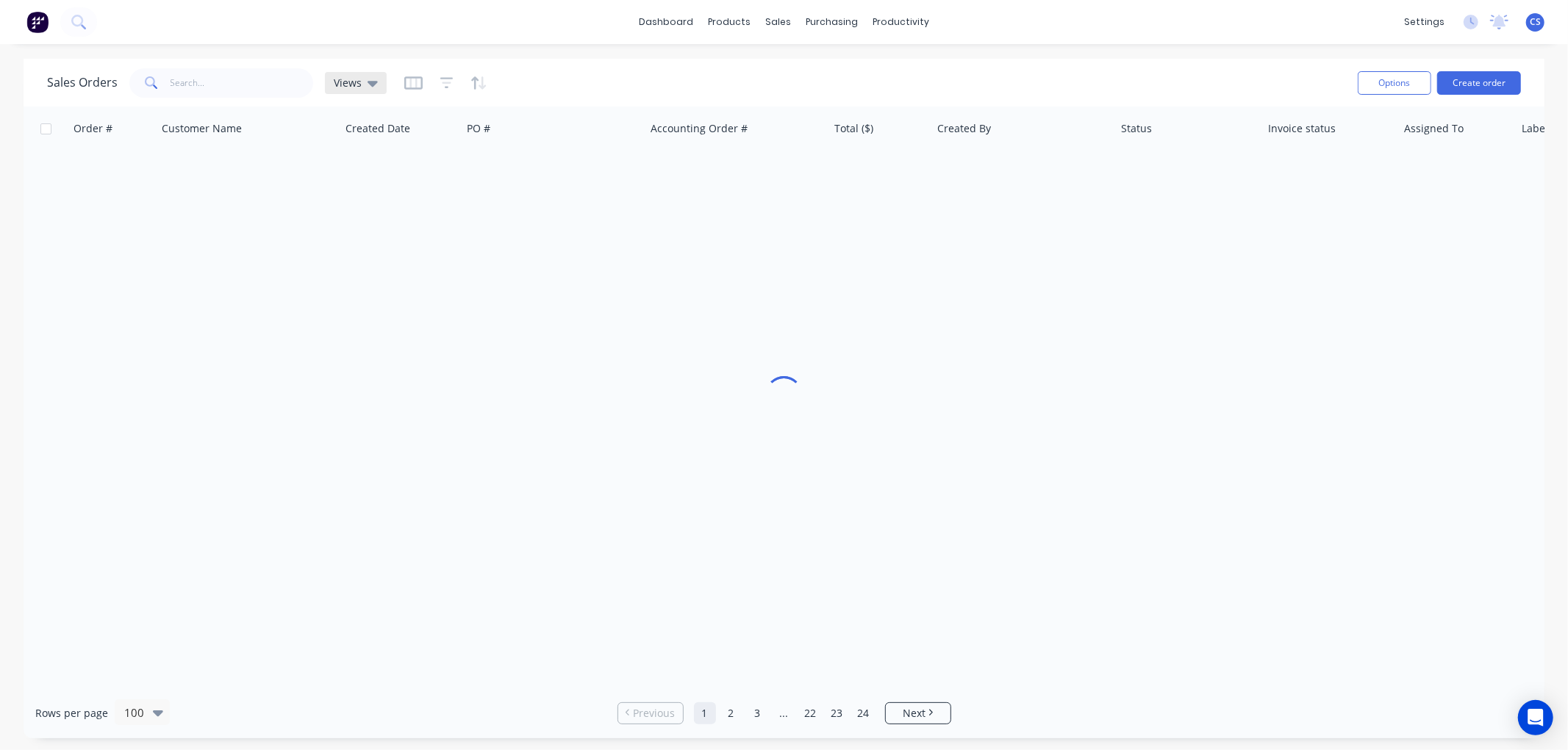
click at [360, 83] on div "Views" at bounding box center [355, 83] width 44 height 13
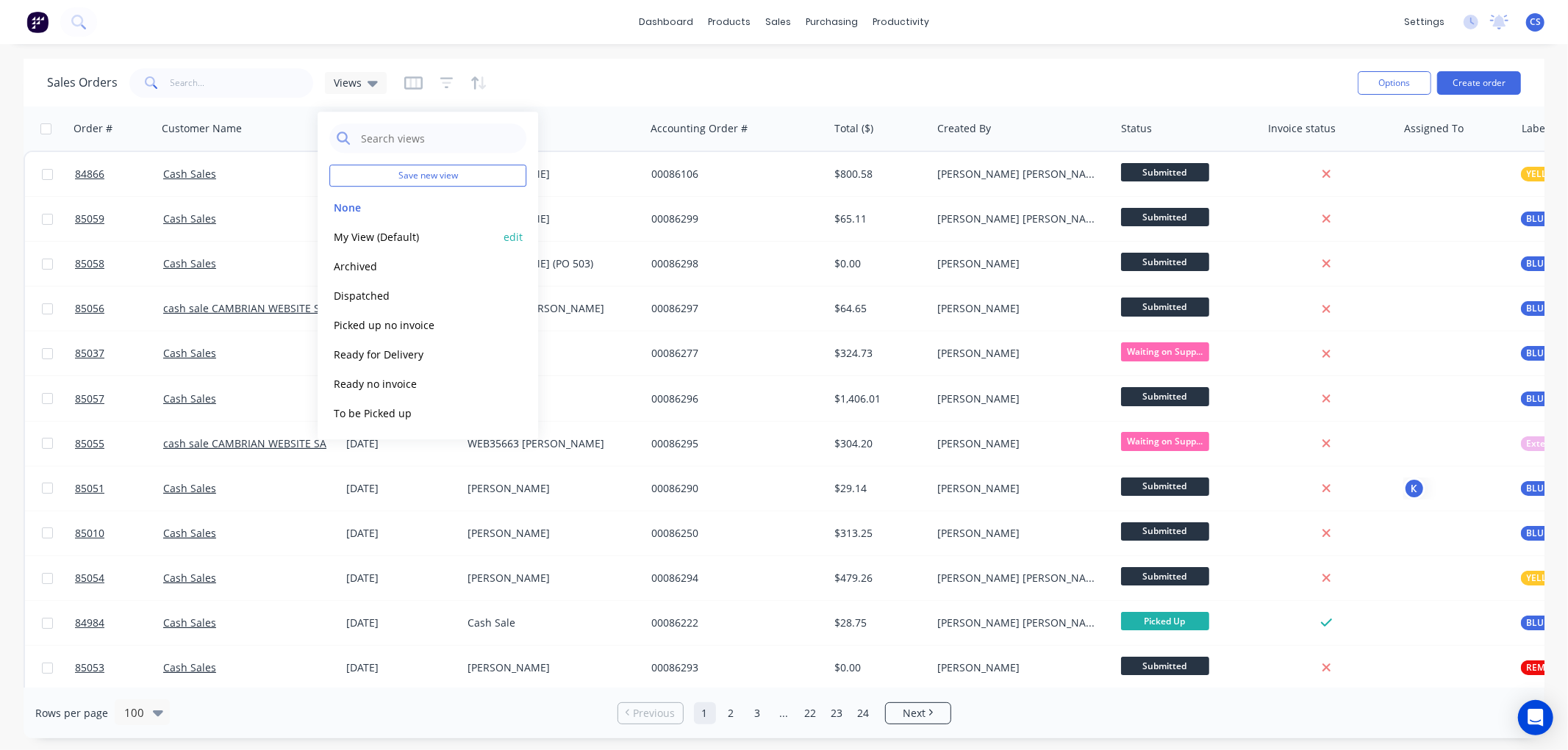
click at [360, 234] on button "My View (Default)" at bounding box center [413, 237] width 168 height 17
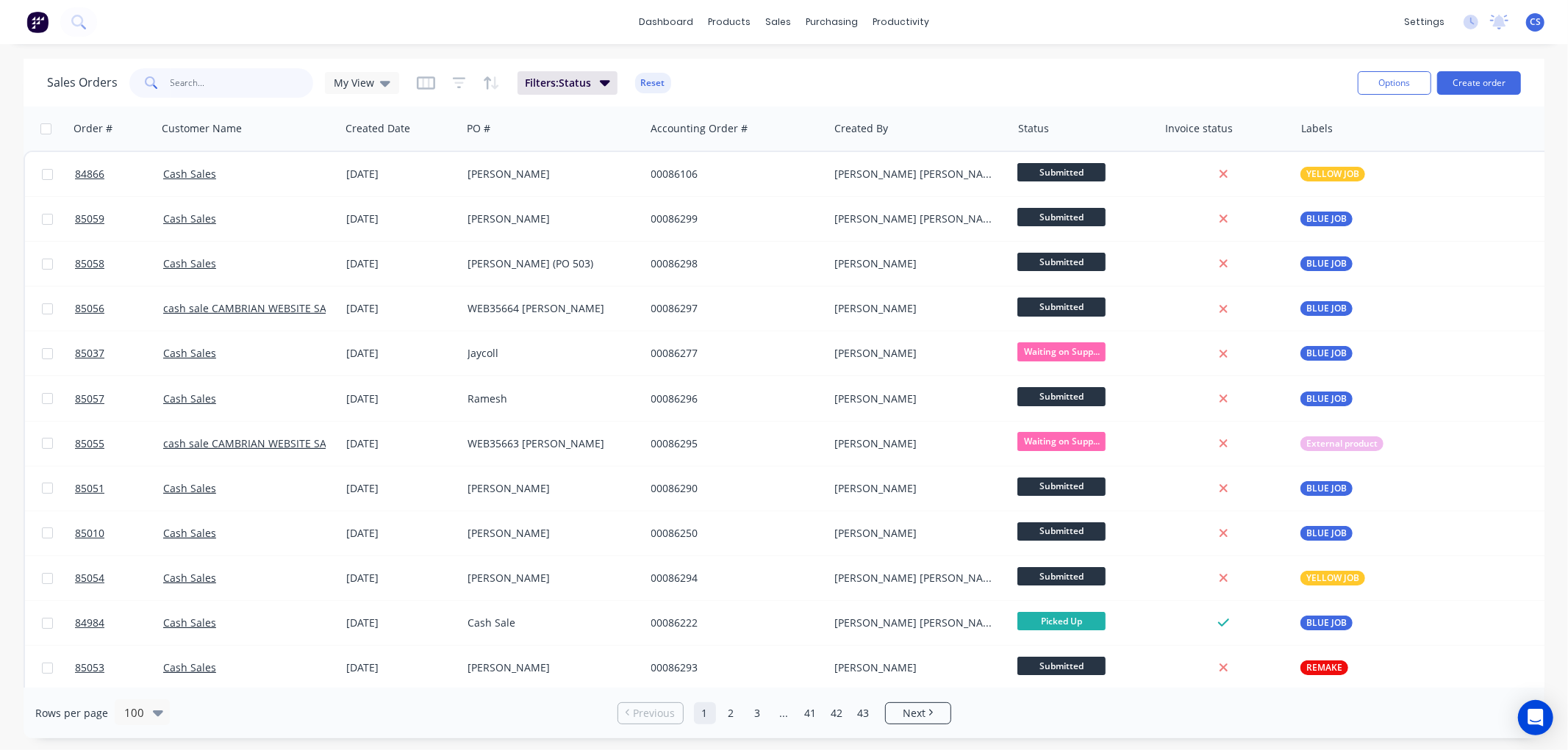
click at [200, 87] on input "text" at bounding box center [242, 83] width 144 height 29
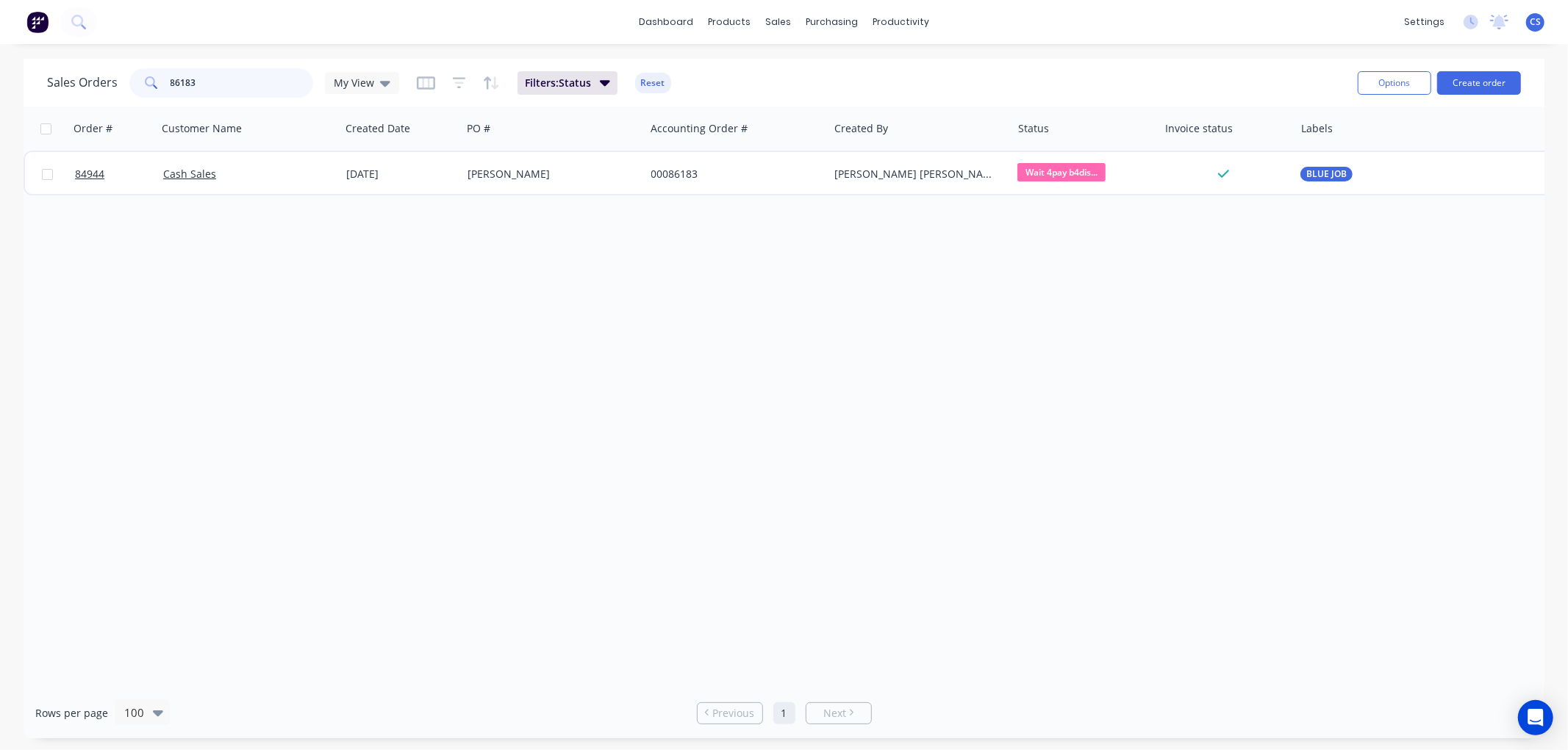
type input "86183"
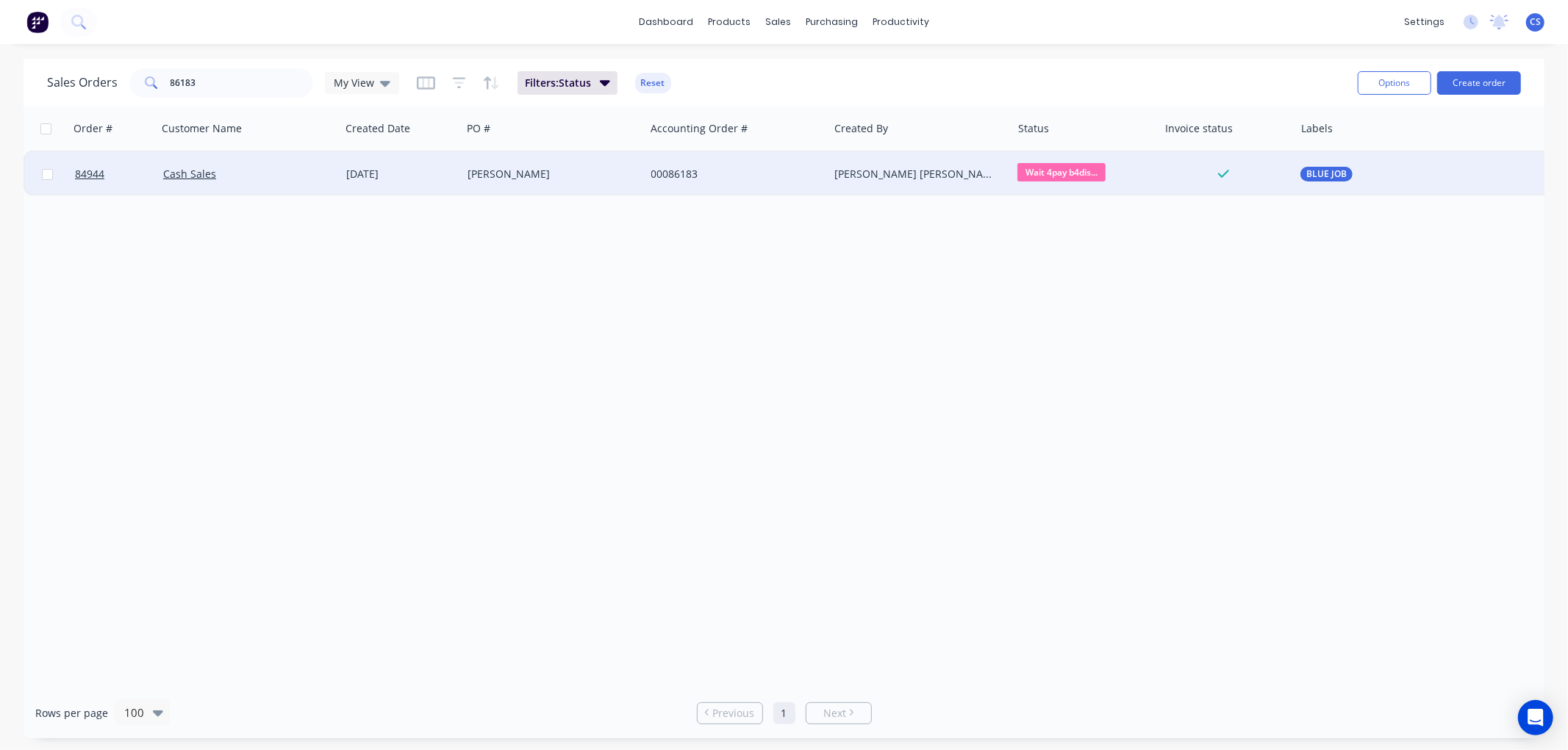
click at [475, 182] on div "Phil Ching" at bounding box center [553, 174] width 183 height 44
